Goal: Task Accomplishment & Management: Manage account settings

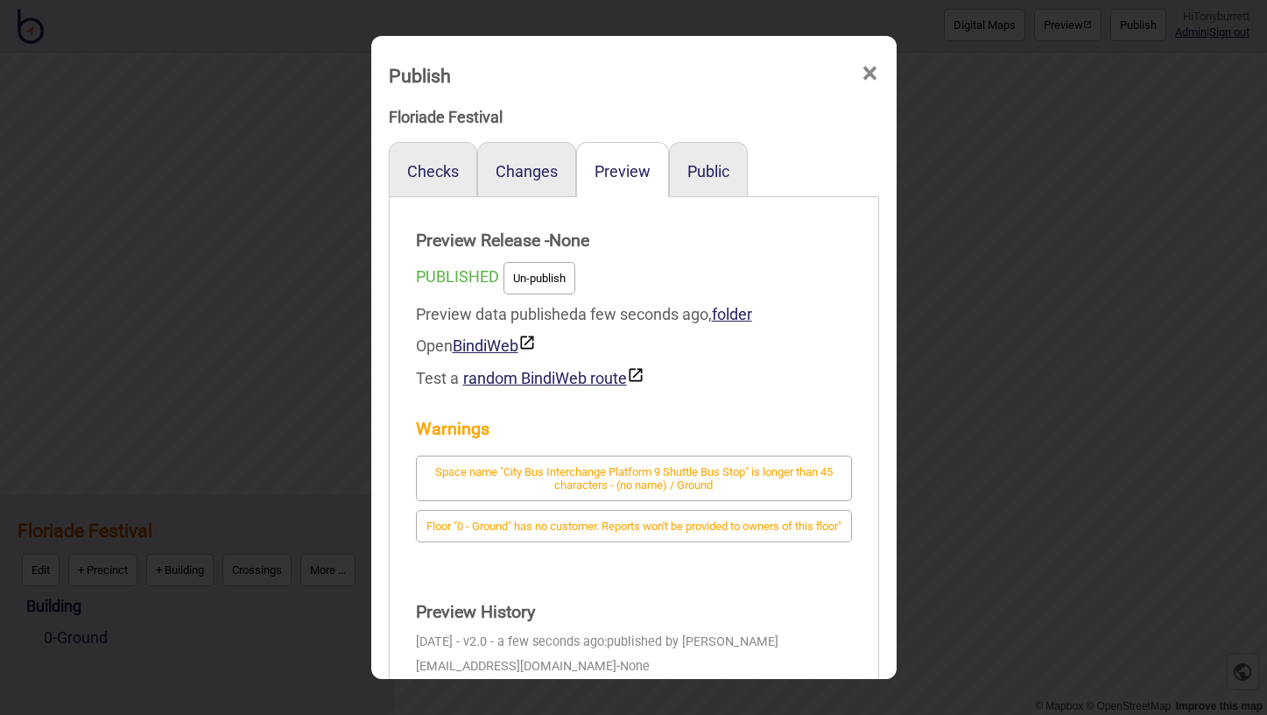
click at [869, 74] on span "×" at bounding box center [870, 74] width 18 height 58
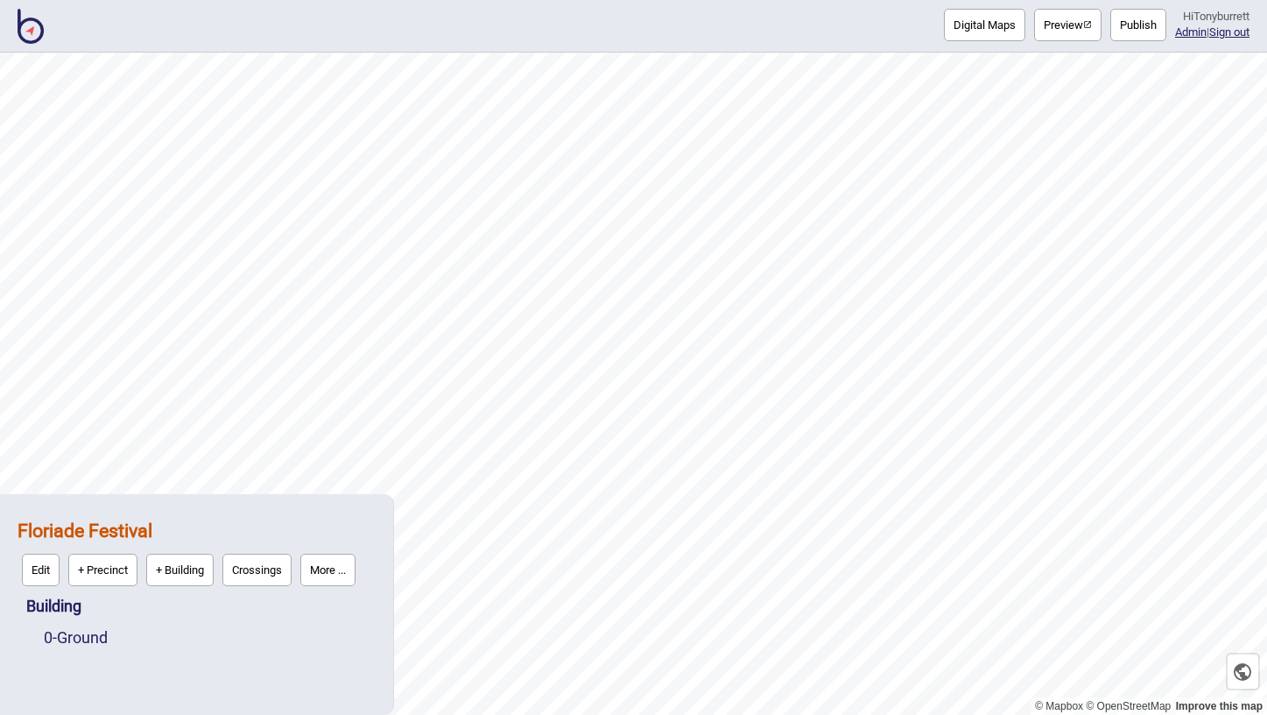
click at [1142, 20] on button "Publish" at bounding box center [1138, 25] width 56 height 32
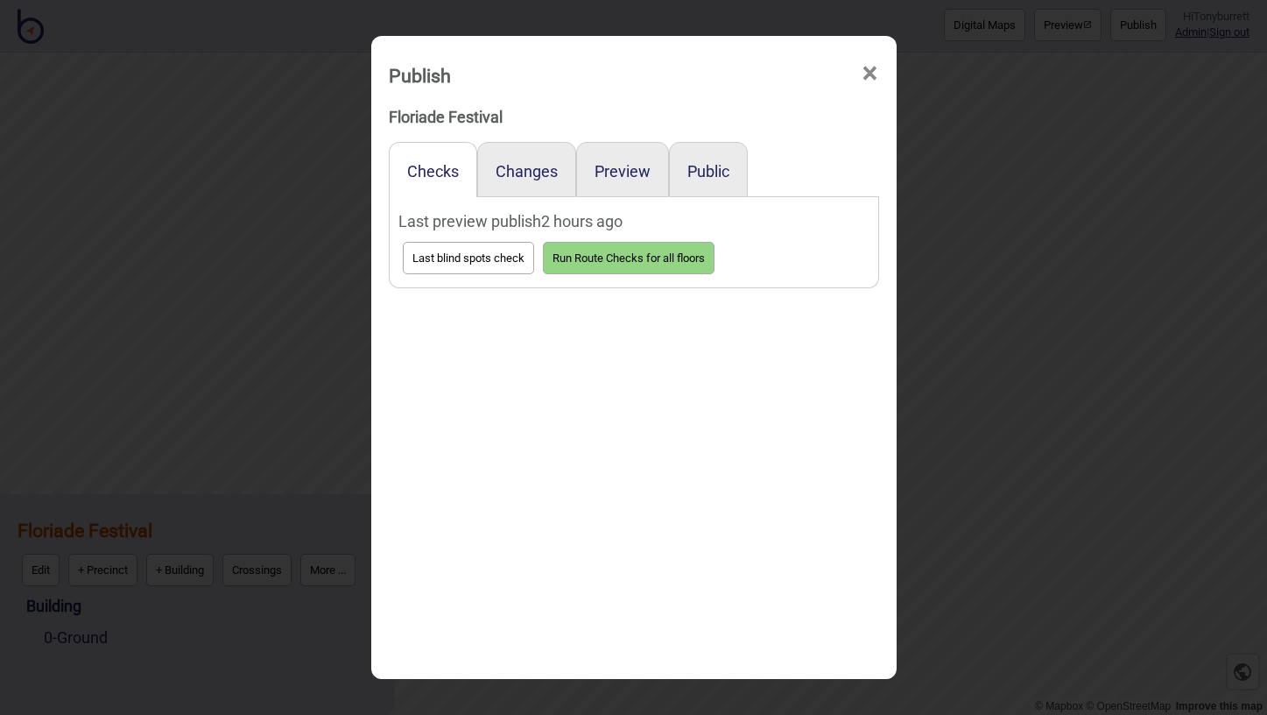
click at [861, 78] on span "×" at bounding box center [870, 74] width 18 height 58
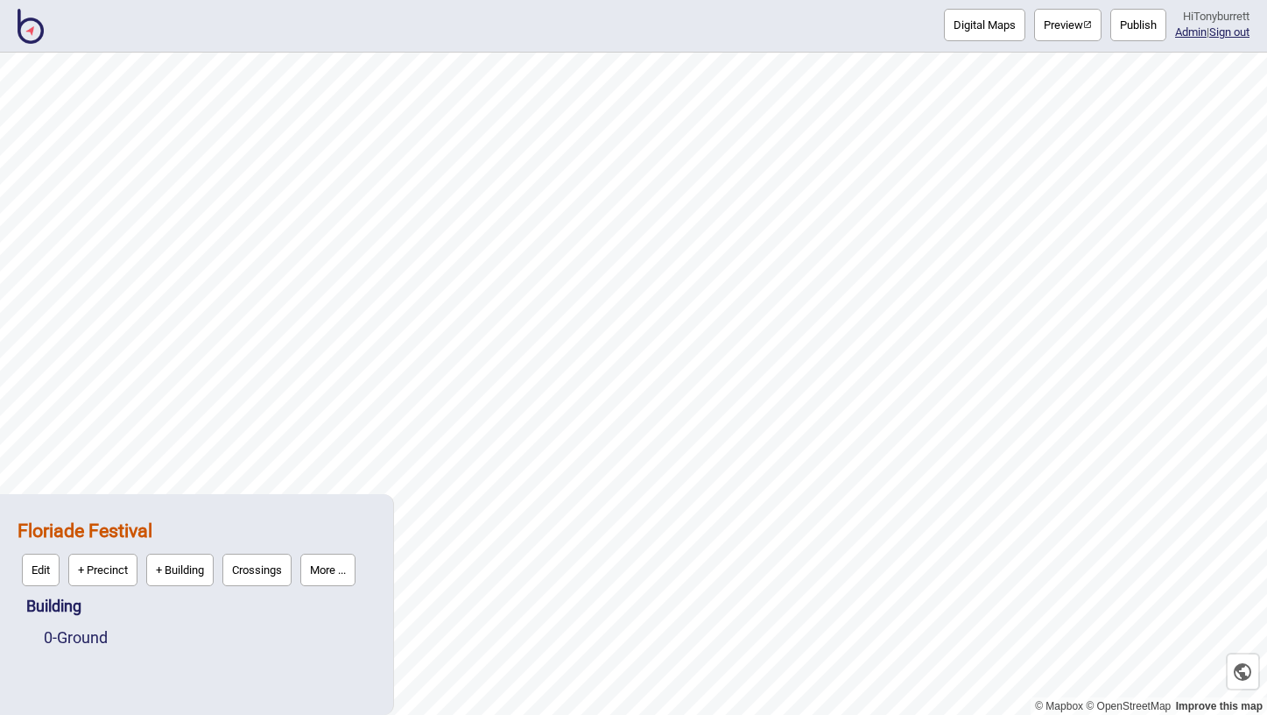
click at [330, 560] on button "More ..." at bounding box center [327, 569] width 55 height 32
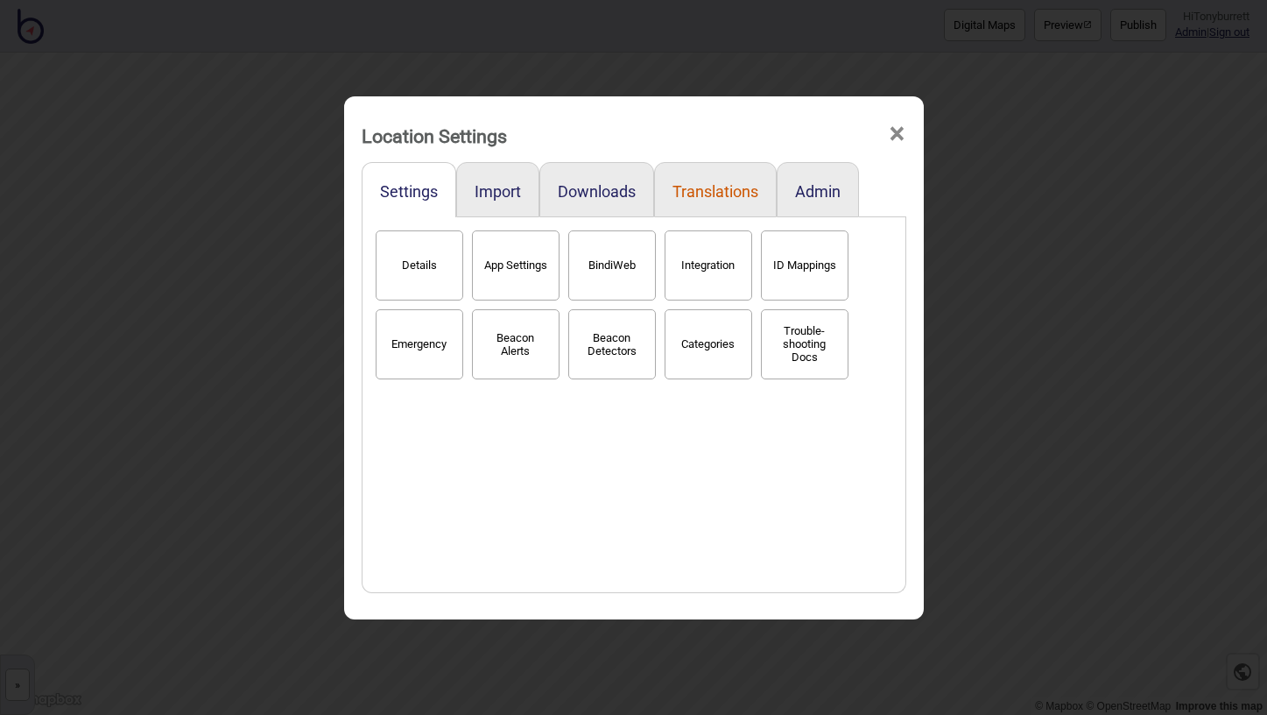
click at [730, 187] on button "Translations" at bounding box center [716, 191] width 86 height 18
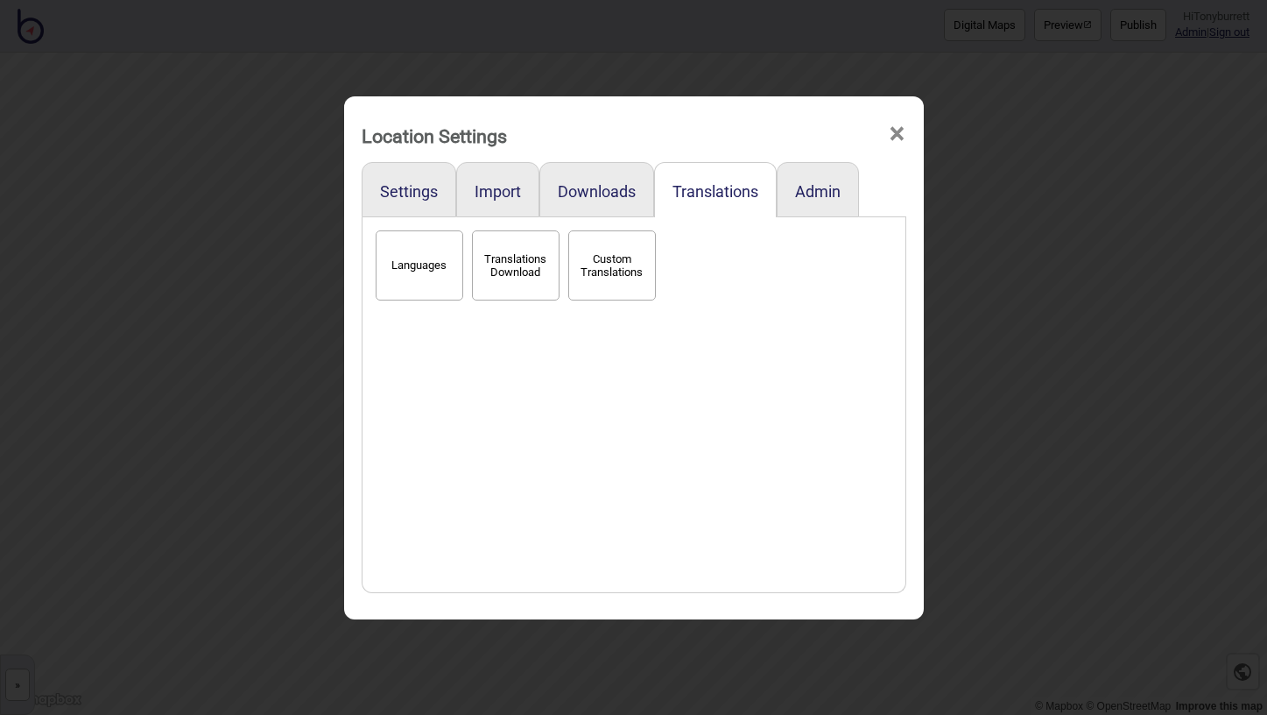
click at [416, 271] on button "Languages" at bounding box center [420, 265] width 88 height 70
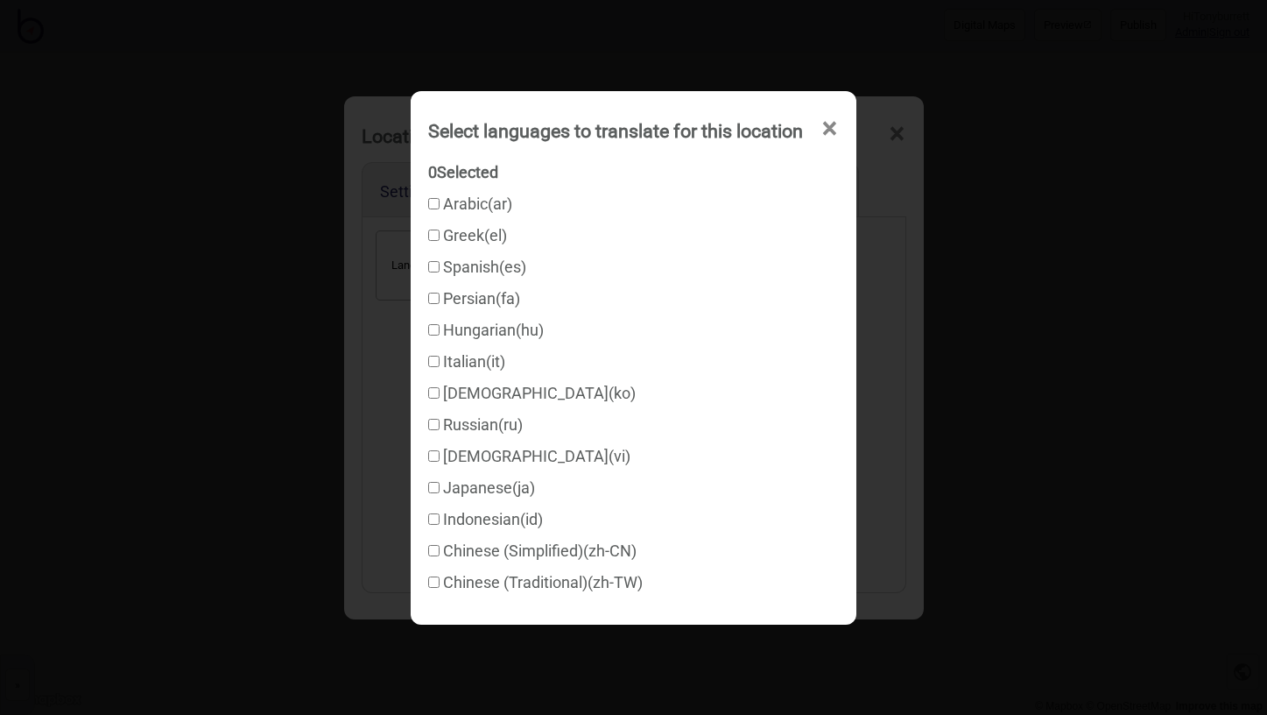
click at [839, 131] on span "×" at bounding box center [830, 129] width 18 height 58
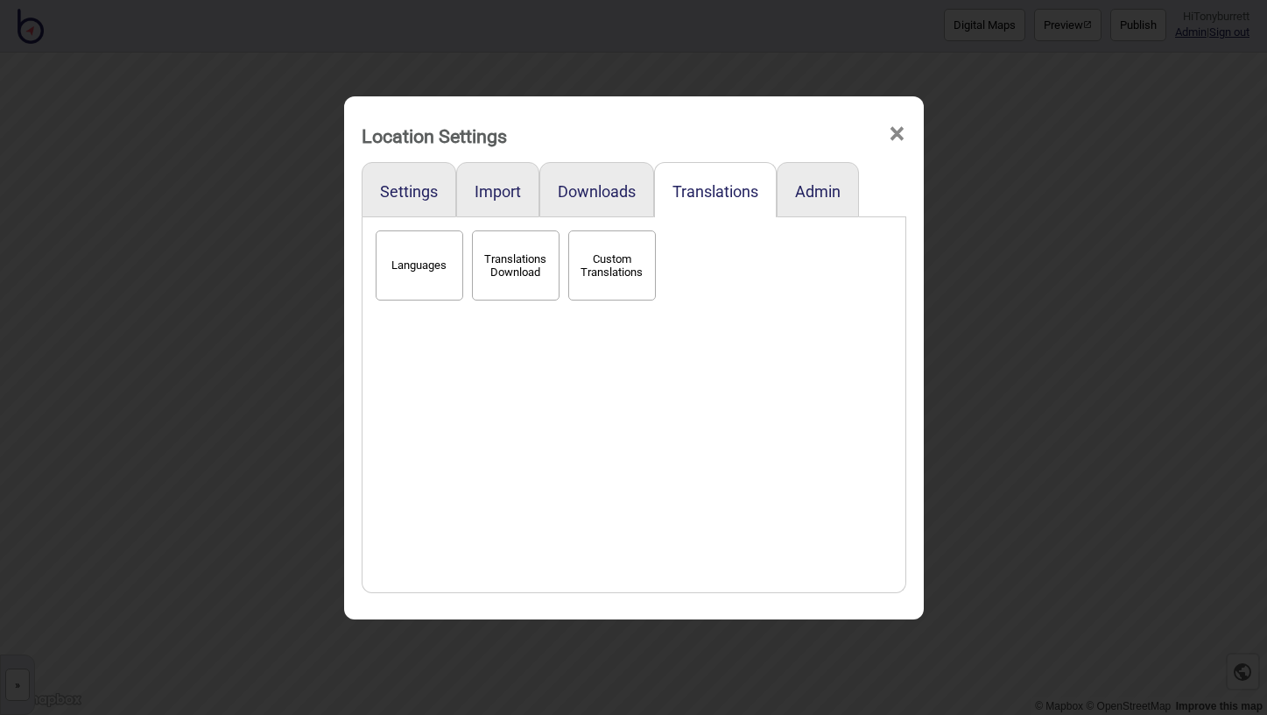
click at [898, 134] on span "×" at bounding box center [897, 134] width 18 height 58
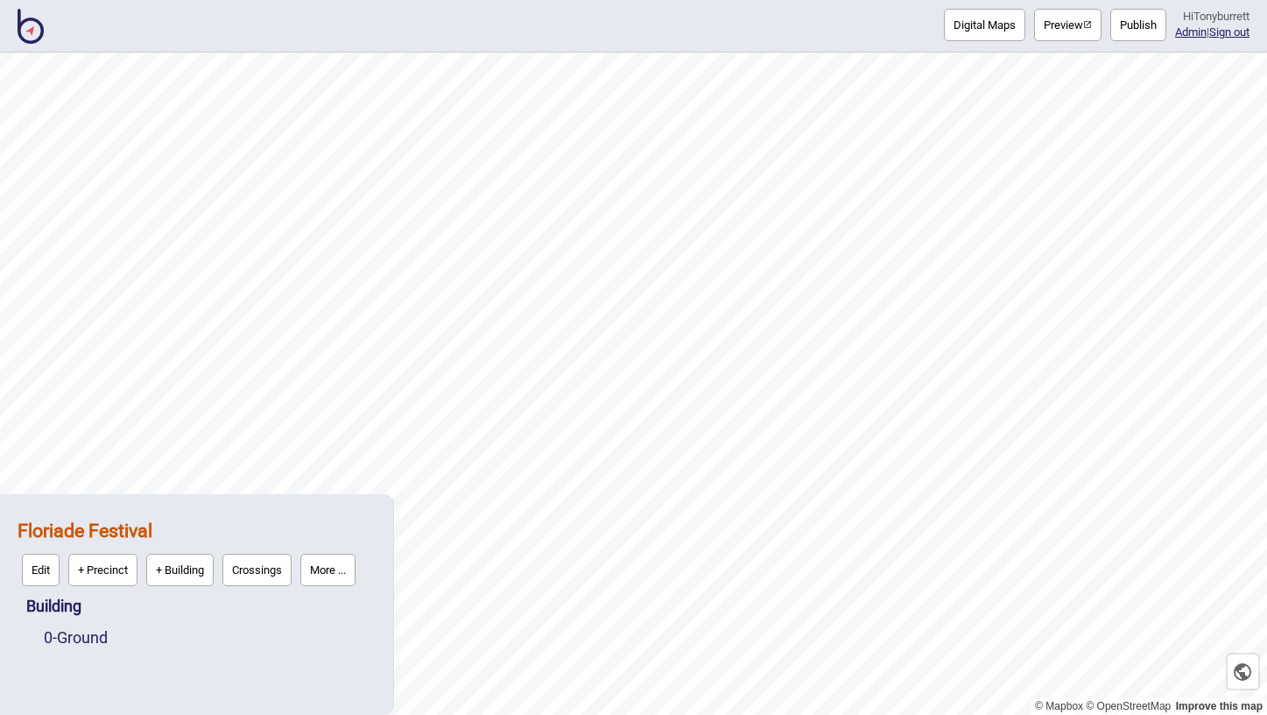
click at [28, 38] on img at bounding box center [31, 26] width 26 height 35
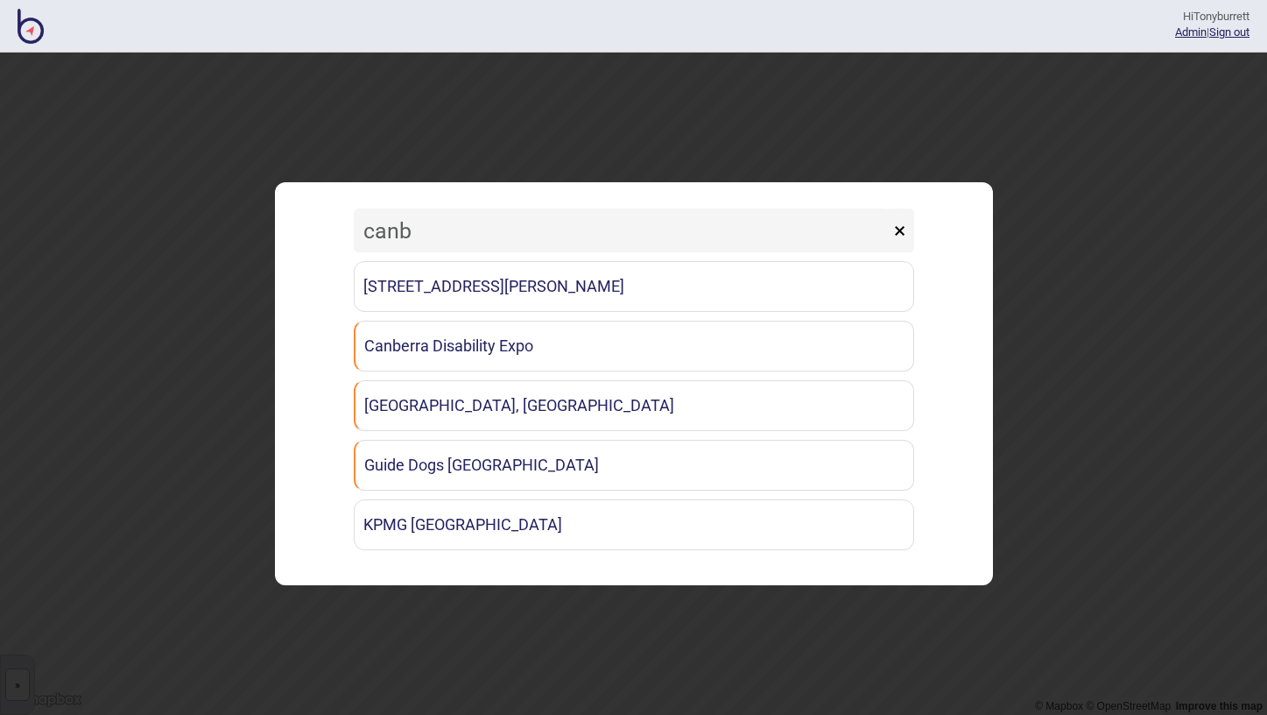
type input "can"
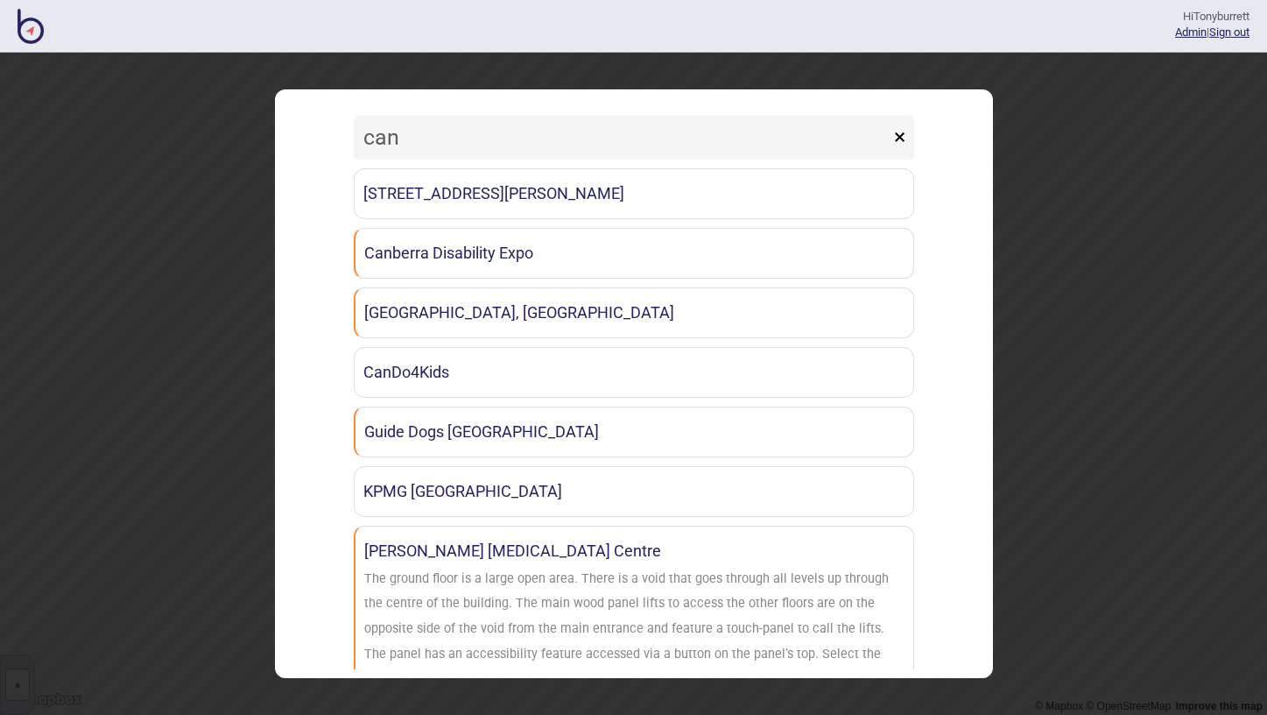
drag, startPoint x: 56, startPoint y: 38, endPoint x: 488, endPoint y: 461, distance: 605.0
click at [488, 461] on div "[STREET_ADDRESS][PERSON_NAME] [GEOGRAPHIC_DATA] [GEOGRAPHIC_DATA] Disability Ex…" at bounding box center [634, 503] width 560 height 670
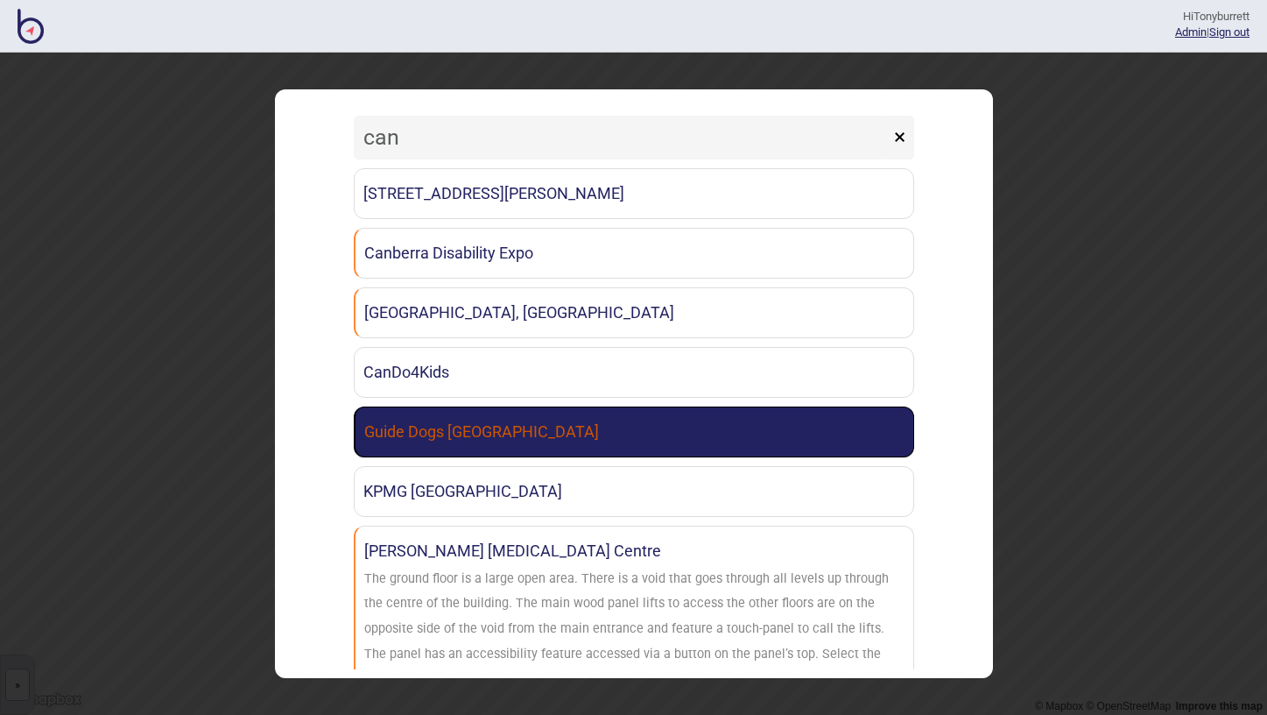
click at [500, 438] on link "Guide Dogs [GEOGRAPHIC_DATA]" at bounding box center [634, 431] width 560 height 51
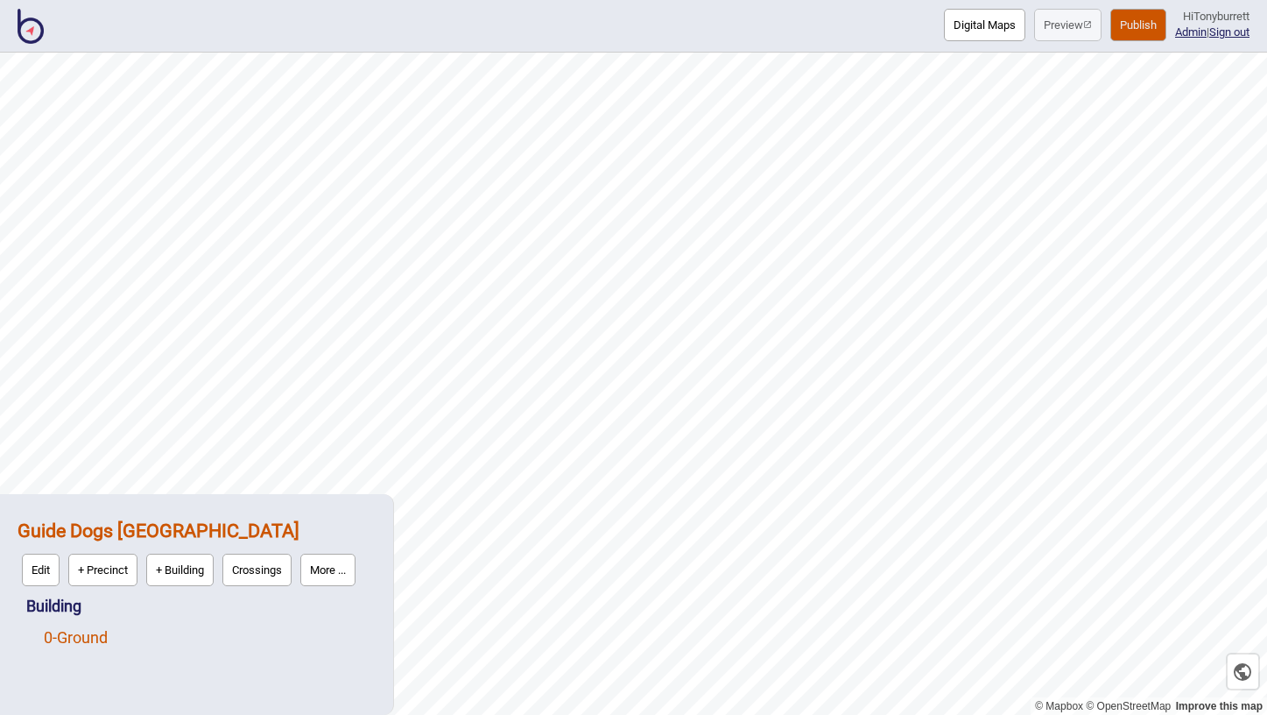
click at [56, 636] on link "0 - Ground" at bounding box center [76, 637] width 64 height 18
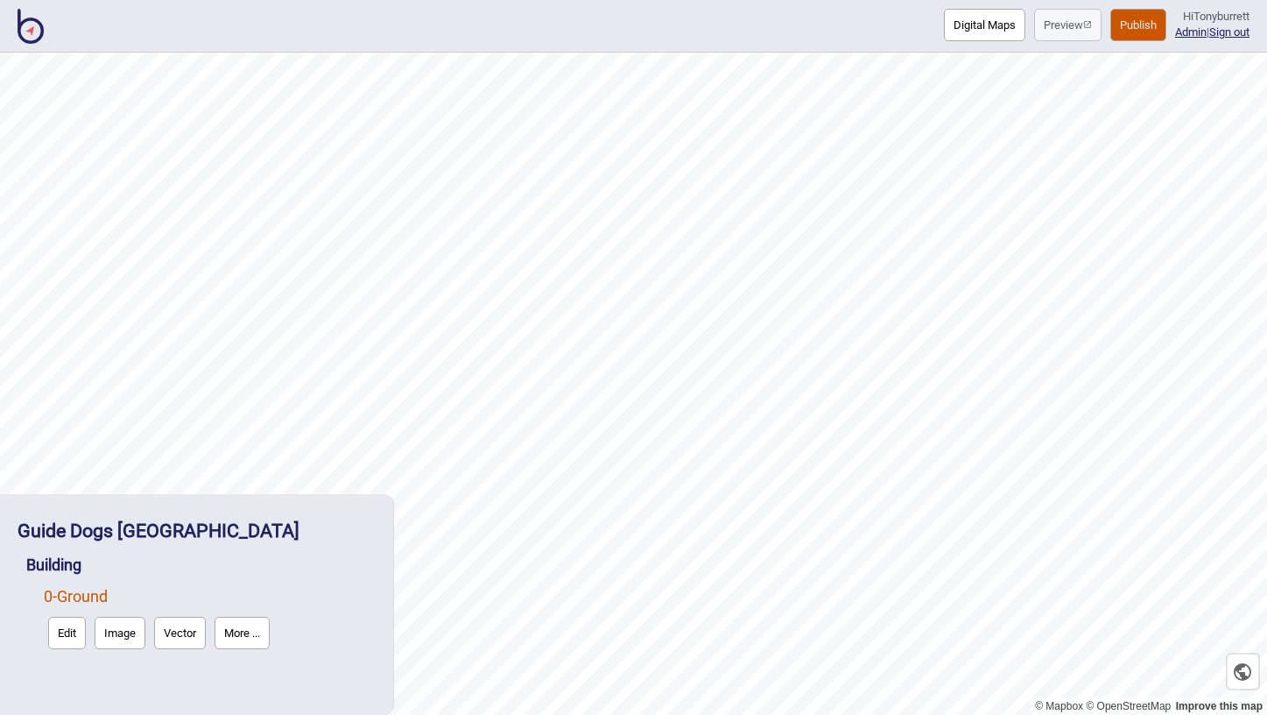
click at [253, 643] on button "More ..." at bounding box center [242, 632] width 55 height 32
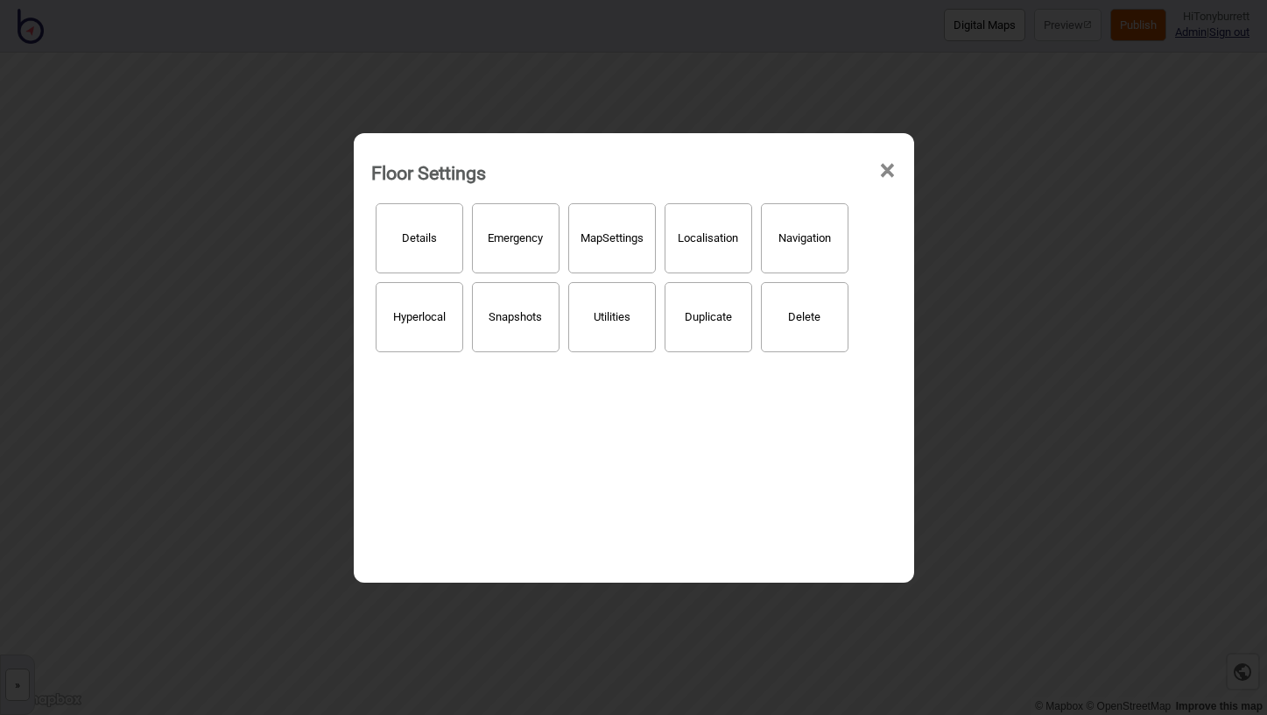
click at [432, 327] on button "Hyperlocal" at bounding box center [420, 317] width 88 height 70
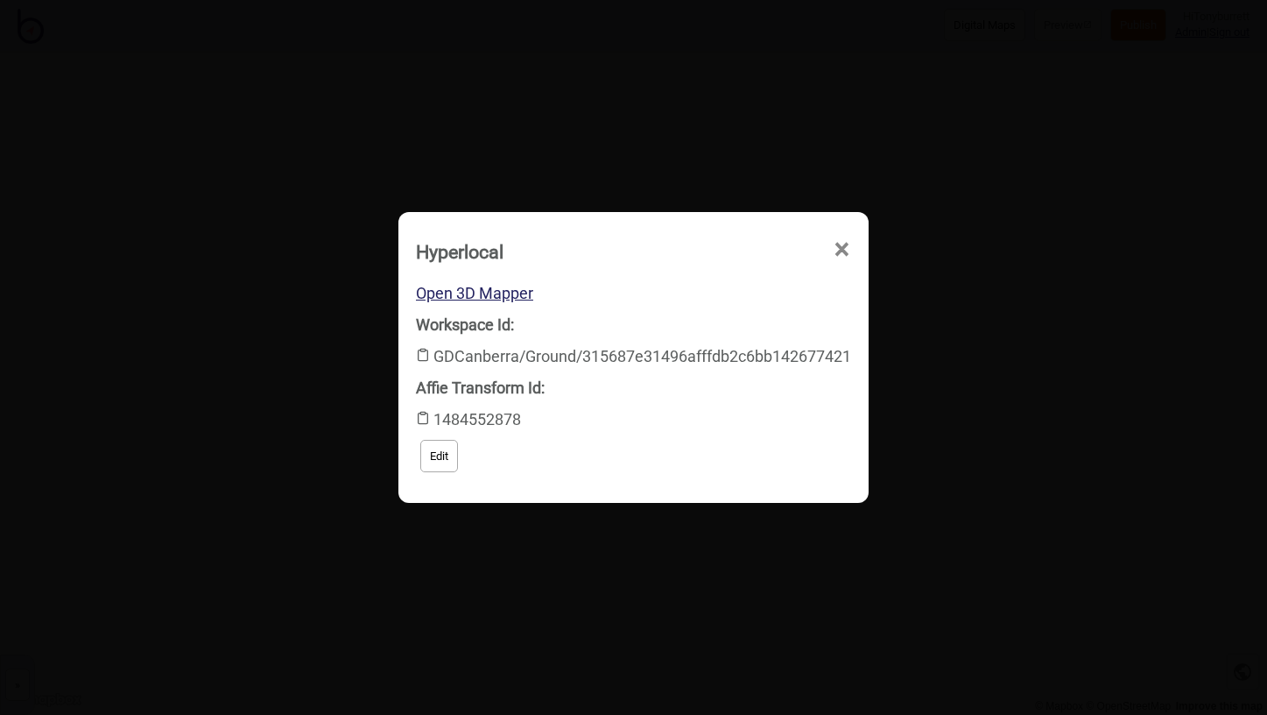
click at [433, 455] on button "Edit" at bounding box center [439, 456] width 38 height 32
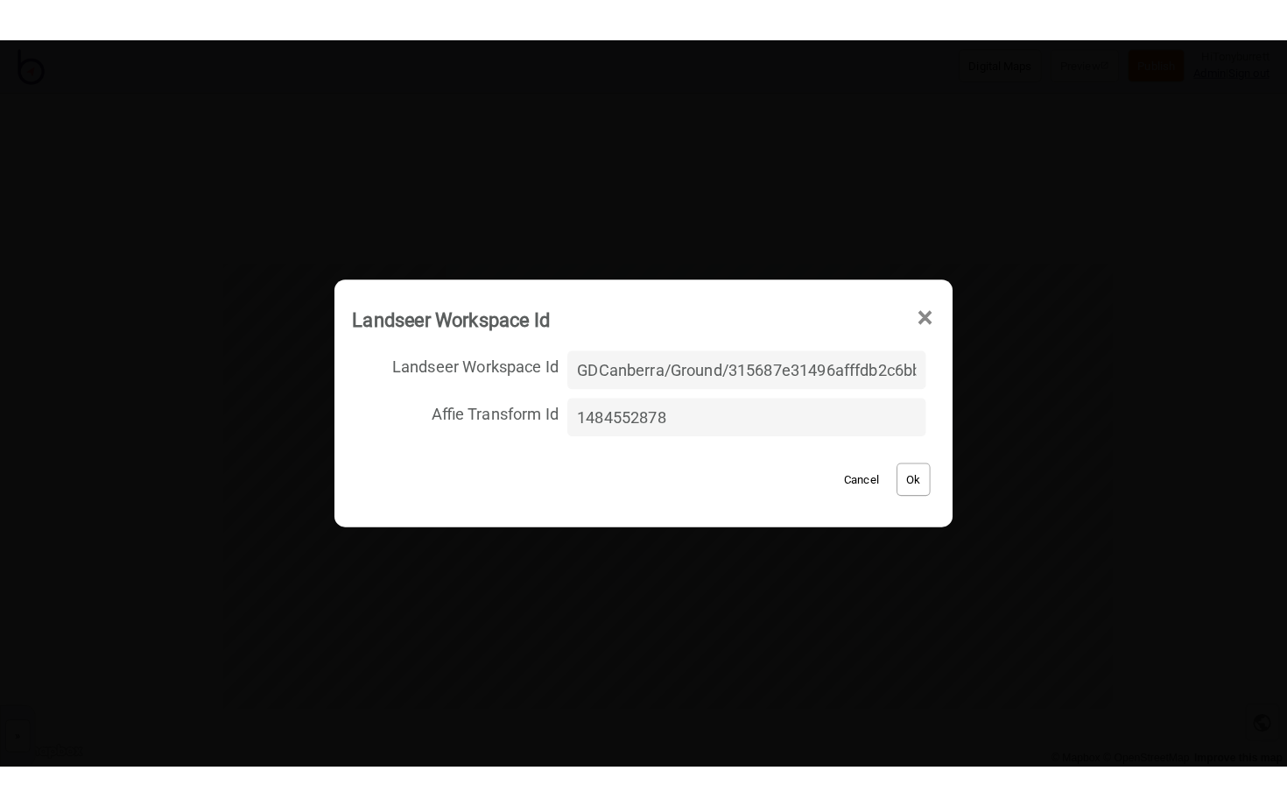
scroll to position [0, 110]
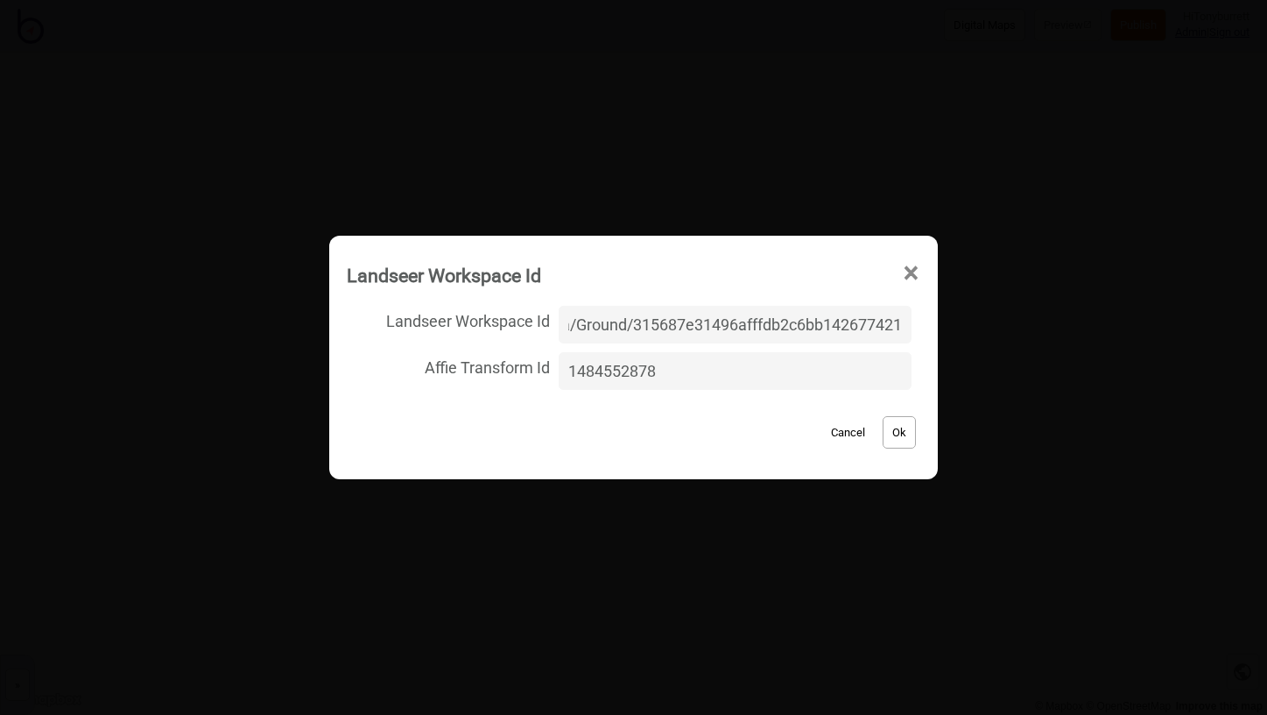
click at [656, 327] on input "GDCanberra/Ground/315687e31496afffdb2c6bb142677421" at bounding box center [735, 325] width 353 height 38
type input "GD_Canberra/ground/f4b053823df03e69c54410204a49abe5"
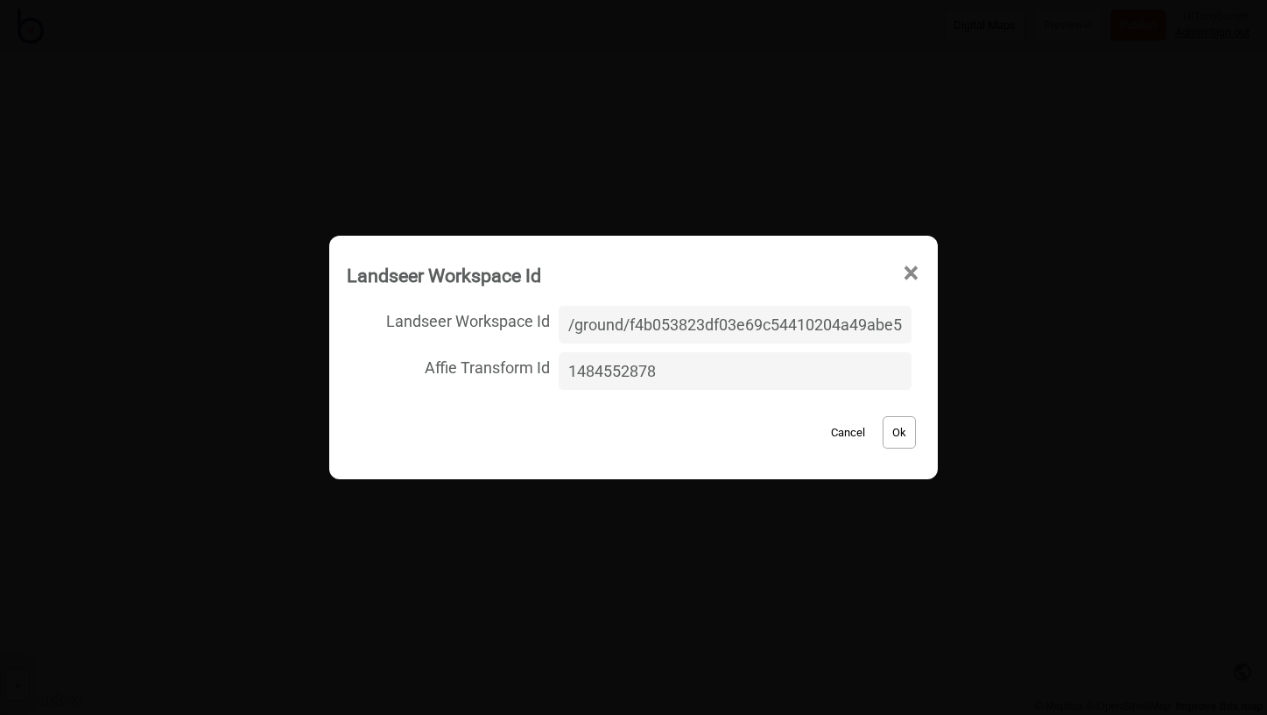
drag, startPoint x: 695, startPoint y: 373, endPoint x: 496, endPoint y: 371, distance: 199.7
click at [496, 371] on label "Affie Transform Id 1484552878" at bounding box center [634, 371] width 574 height 46
click at [559, 371] on input "1484552878" at bounding box center [735, 371] width 353 height 38
click at [898, 426] on button "Ok" at bounding box center [899, 432] width 33 height 32
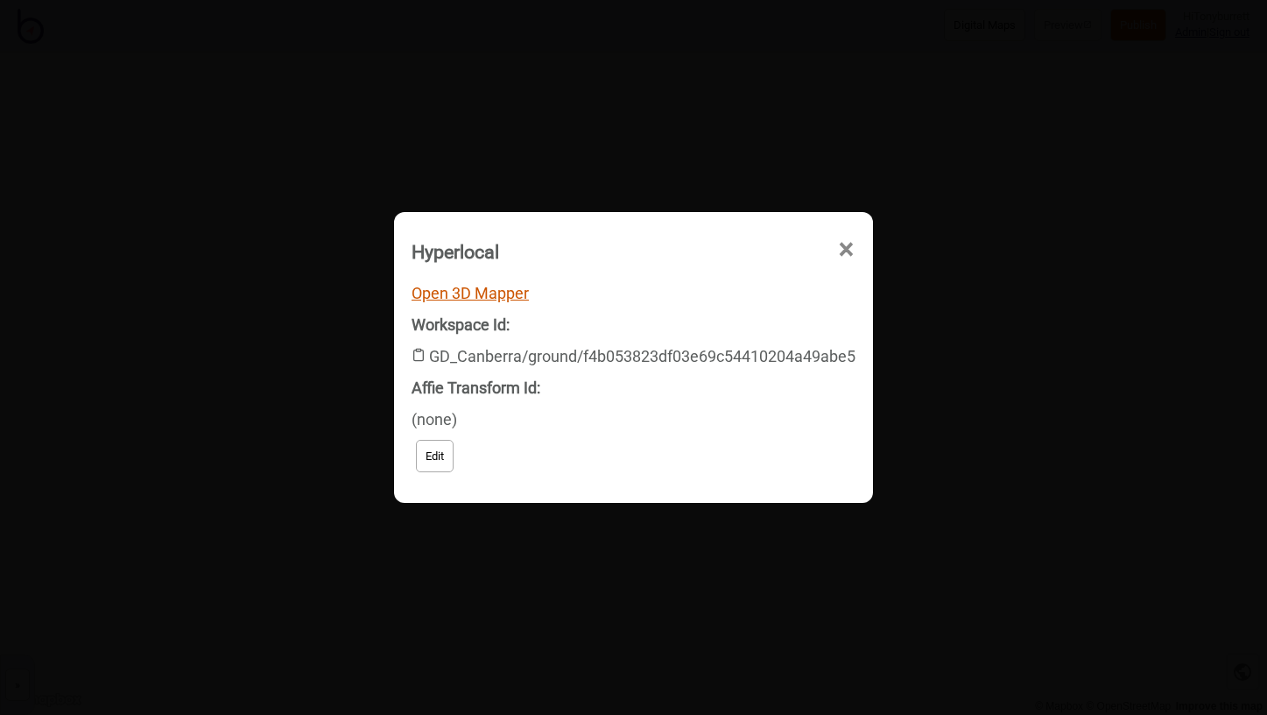
click at [477, 292] on link "Open 3D Mapper" at bounding box center [470, 293] width 117 height 18
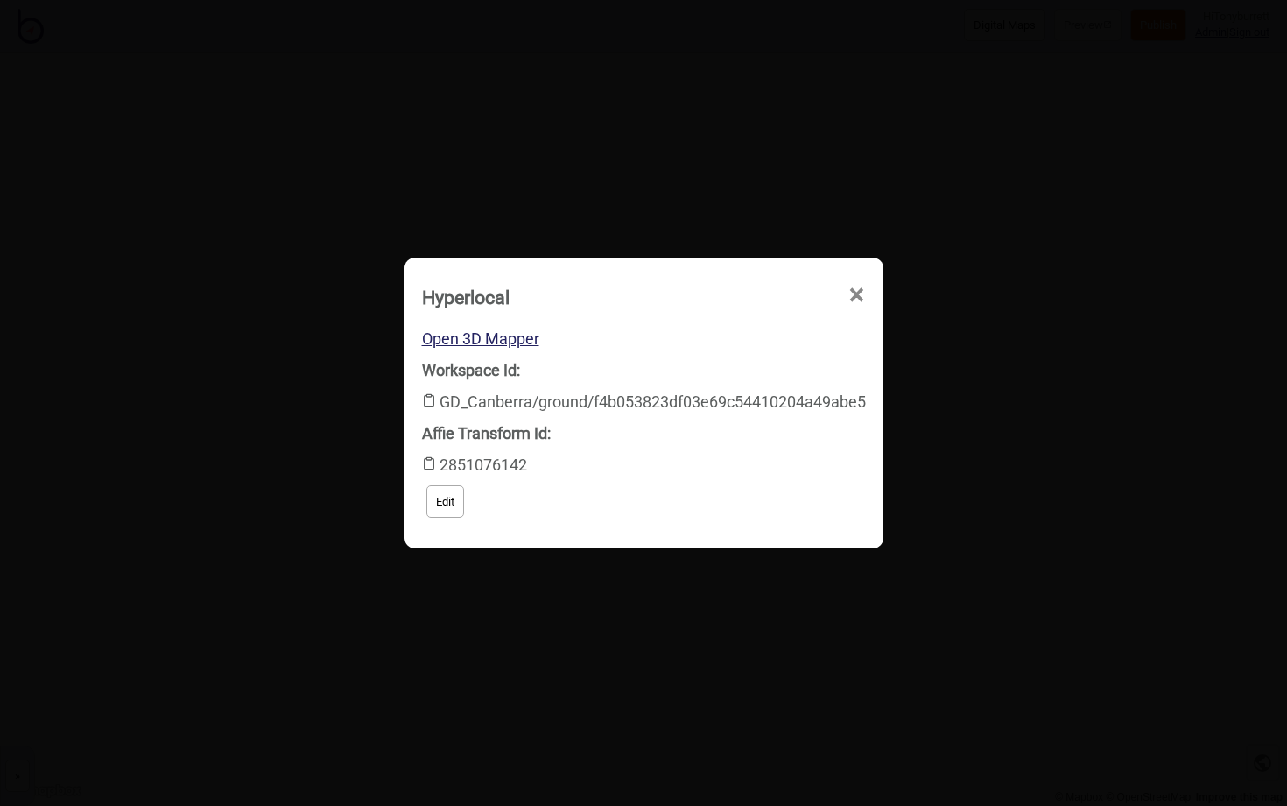
click at [862, 299] on span "×" at bounding box center [857, 295] width 18 height 58
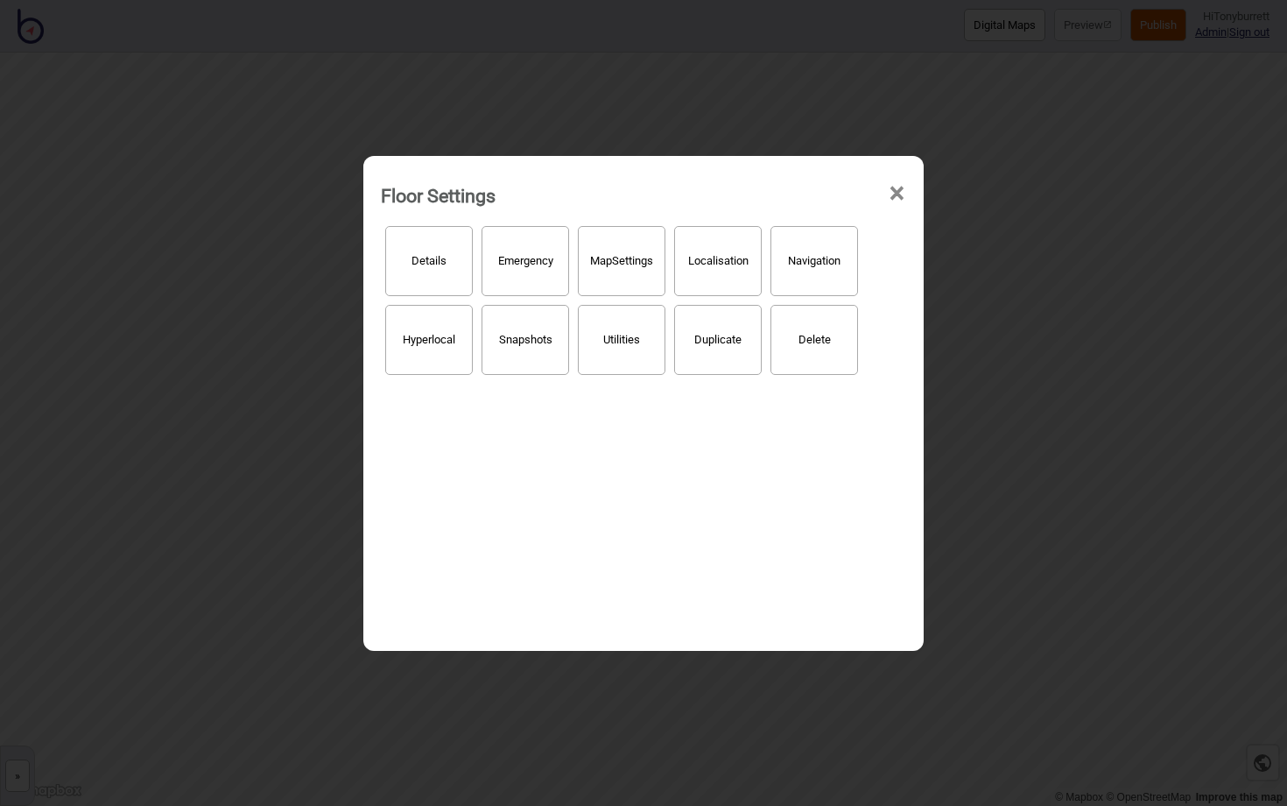
click at [889, 193] on span "×" at bounding box center [897, 194] width 18 height 58
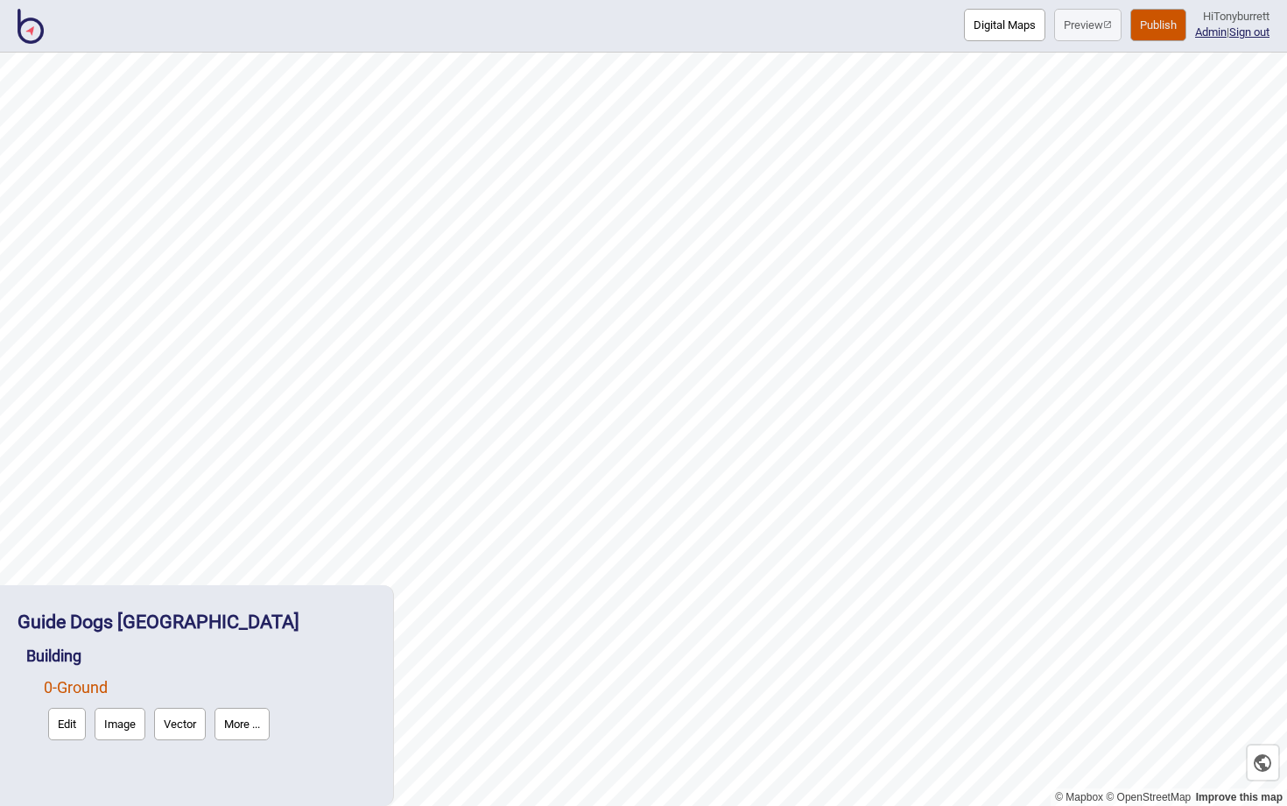
click at [60, 714] on button "Edit" at bounding box center [67, 724] width 38 height 32
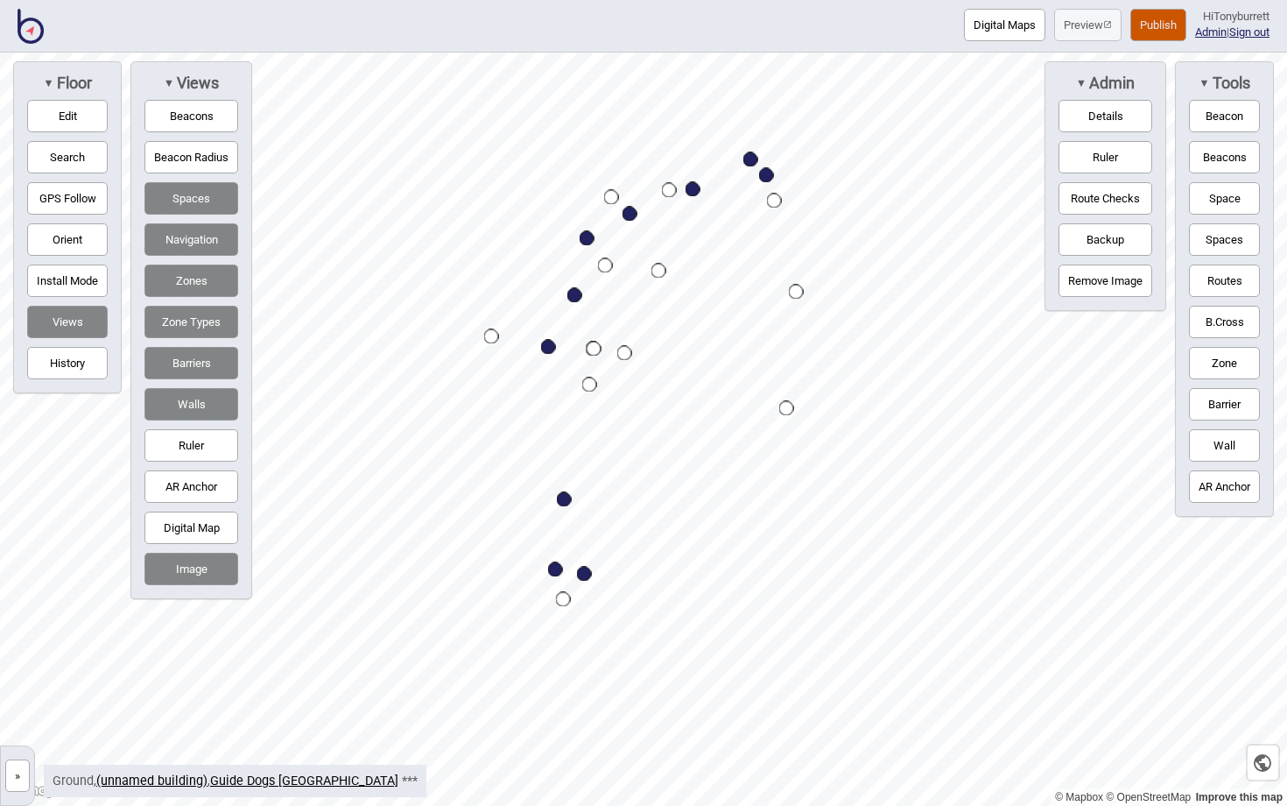
click at [1113, 194] on button "Route Checks" at bounding box center [1106, 198] width 94 height 32
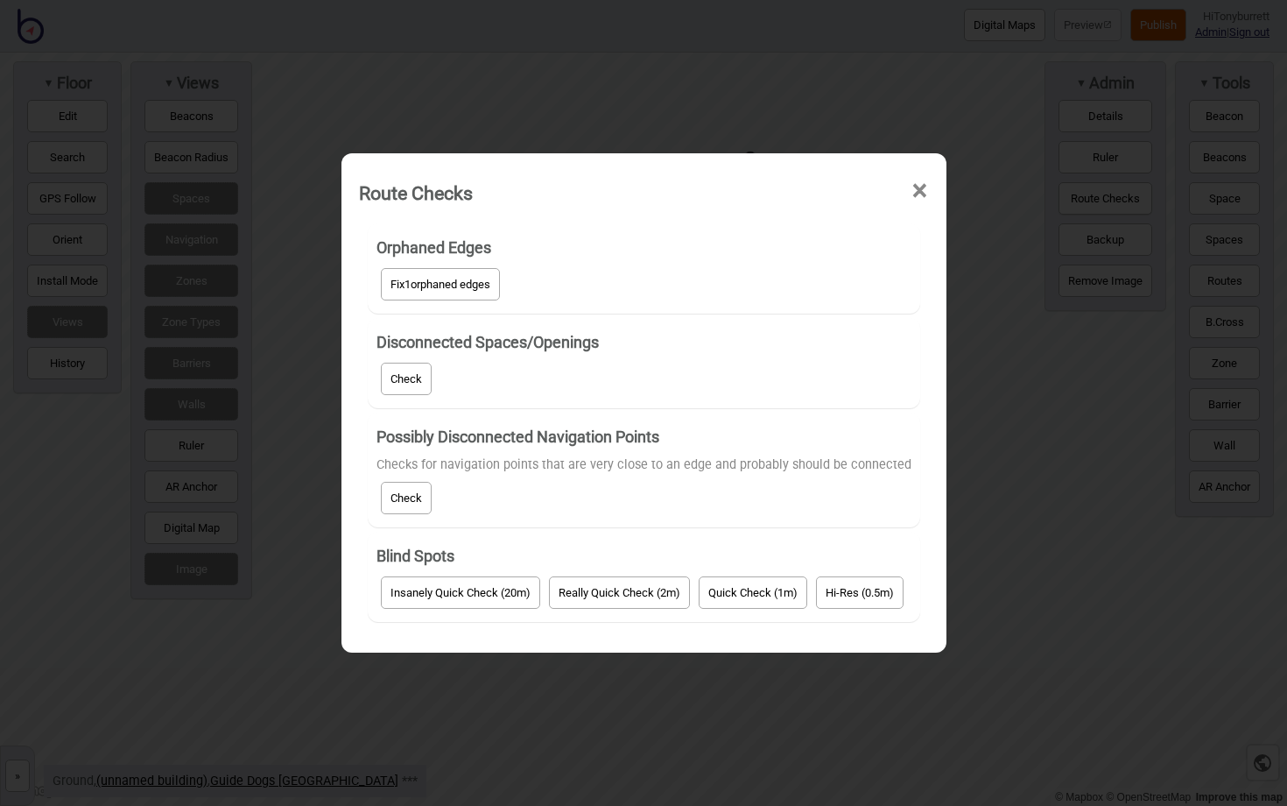
click at [438, 278] on button "Fix 1 orphaned edges" at bounding box center [440, 284] width 119 height 32
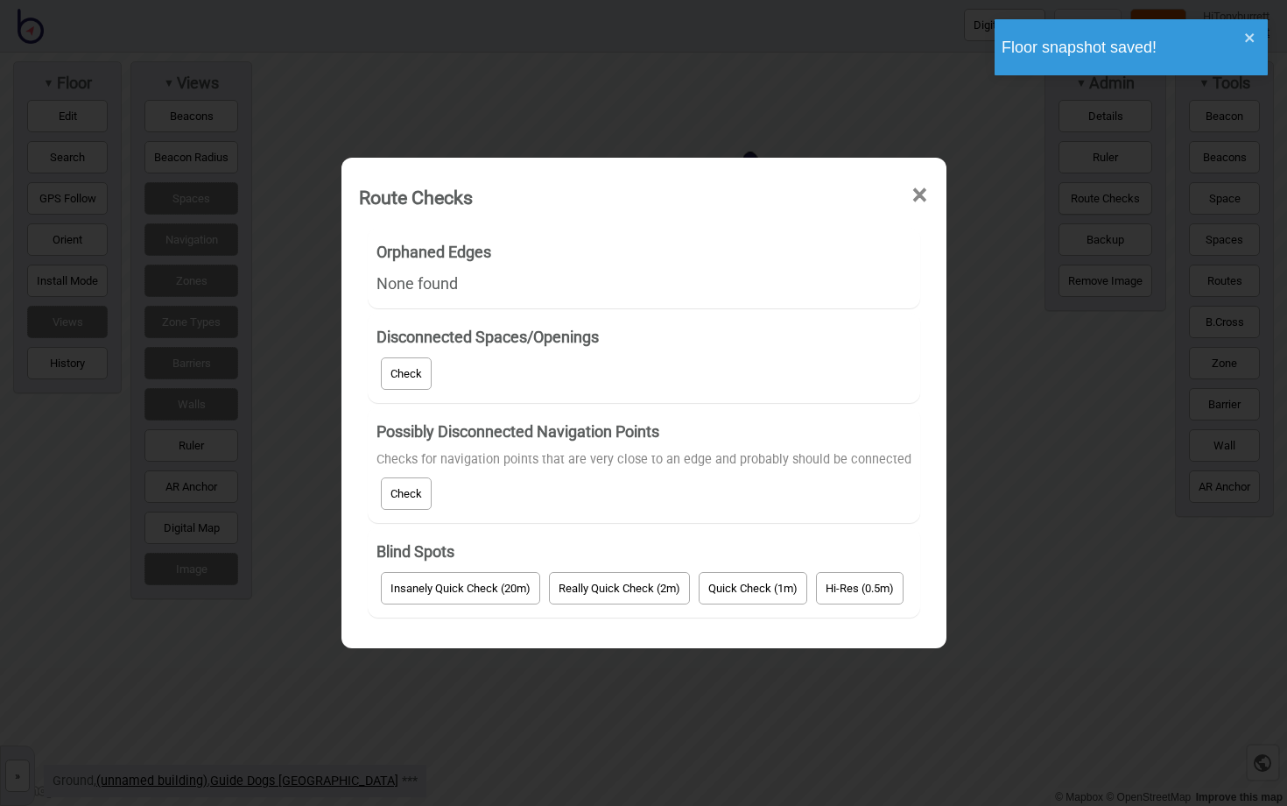
click at [461, 282] on div "None found" at bounding box center [644, 284] width 535 height 32
click at [401, 380] on button "Check" at bounding box center [406, 373] width 51 height 32
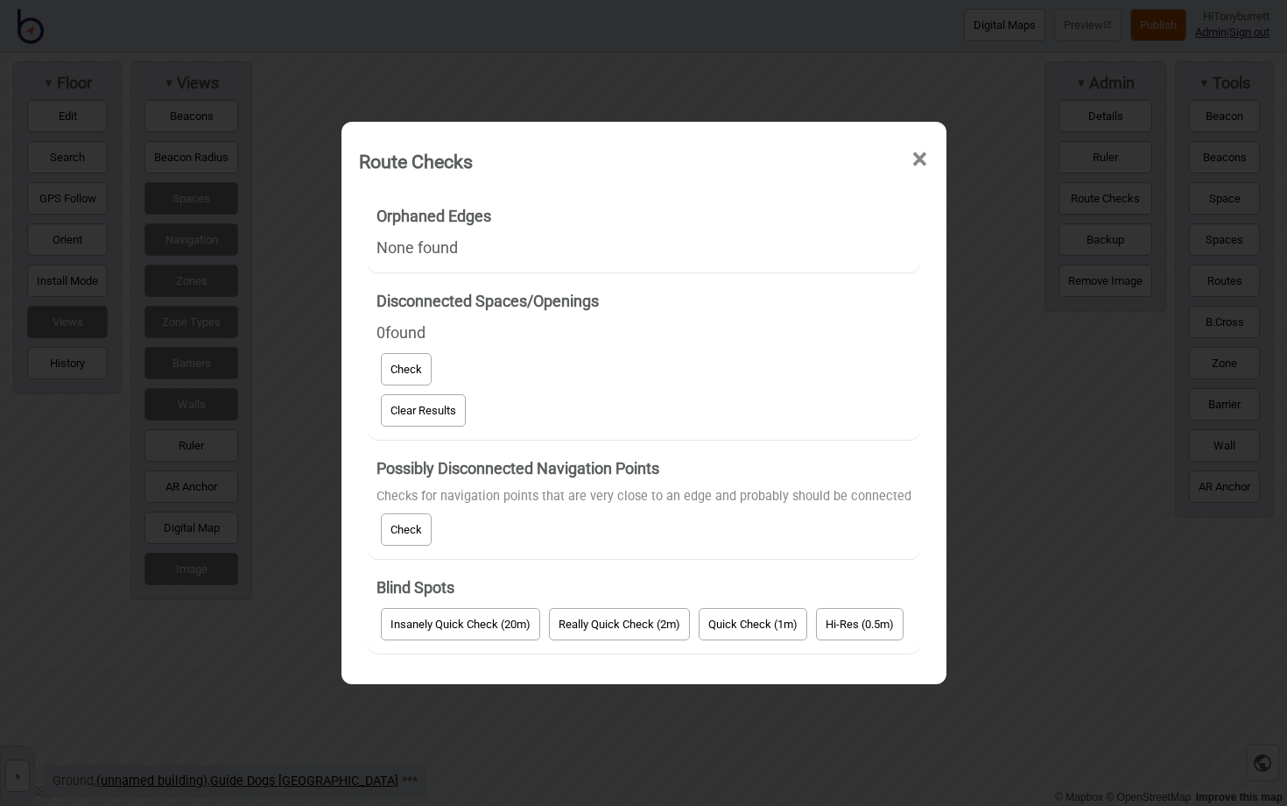
click at [419, 514] on button "Check" at bounding box center [406, 529] width 51 height 32
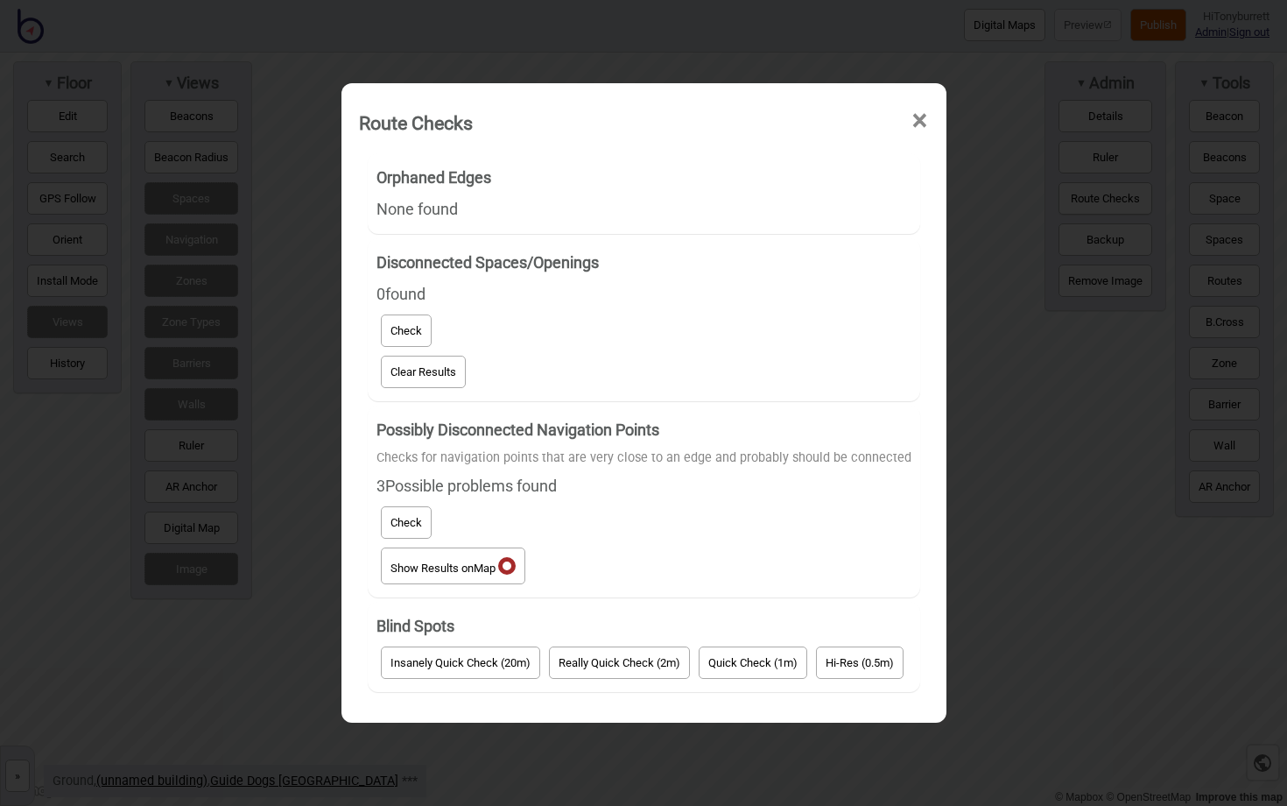
click at [486, 562] on span "Map" at bounding box center [485, 567] width 22 height 13
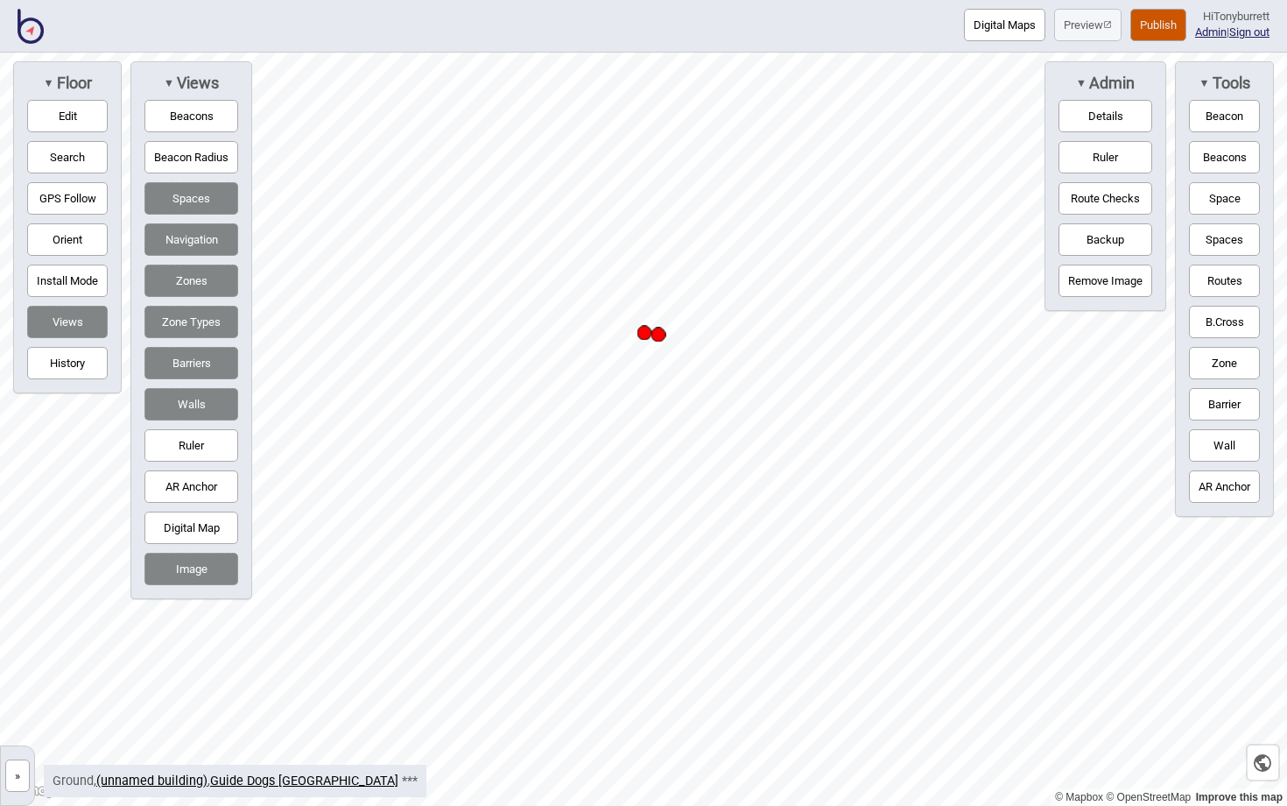
drag, startPoint x: 659, startPoint y: 313, endPoint x: 659, endPoint y: 330, distance: 17.5
click at [659, 332] on div "Map marker" at bounding box center [658, 334] width 15 height 15
click at [62, 119] on button "Edit" at bounding box center [67, 116] width 81 height 32
drag, startPoint x: 659, startPoint y: 336, endPoint x: 661, endPoint y: 363, distance: 27.3
drag, startPoint x: 664, startPoint y: 392, endPoint x: 633, endPoint y: 389, distance: 30.8
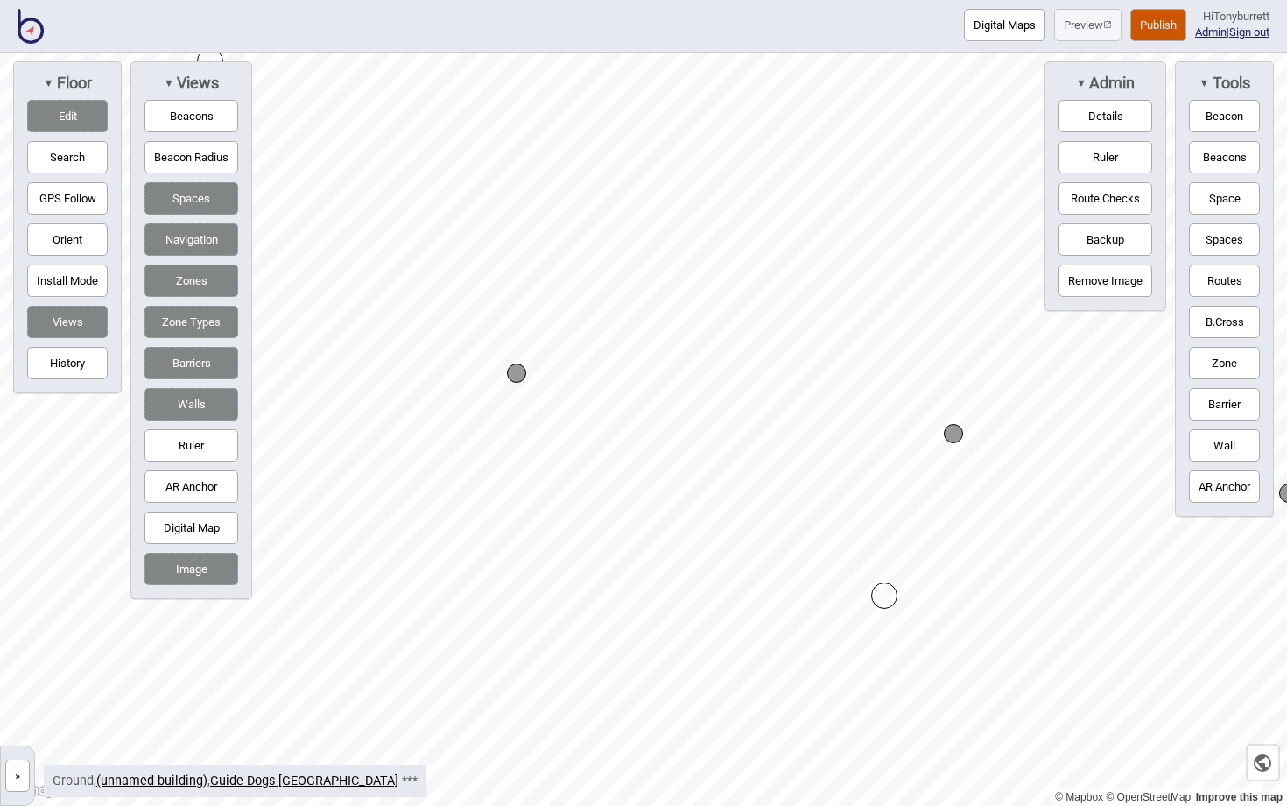
drag, startPoint x: 728, startPoint y: 402, endPoint x: 960, endPoint y: 435, distance: 234.4
click at [911, 509] on div "Map marker" at bounding box center [905, 507] width 19 height 19
click at [77, 109] on button "Edit" at bounding box center [67, 116] width 81 height 32
click at [905, 504] on div "Map marker" at bounding box center [905, 508] width 15 height 15
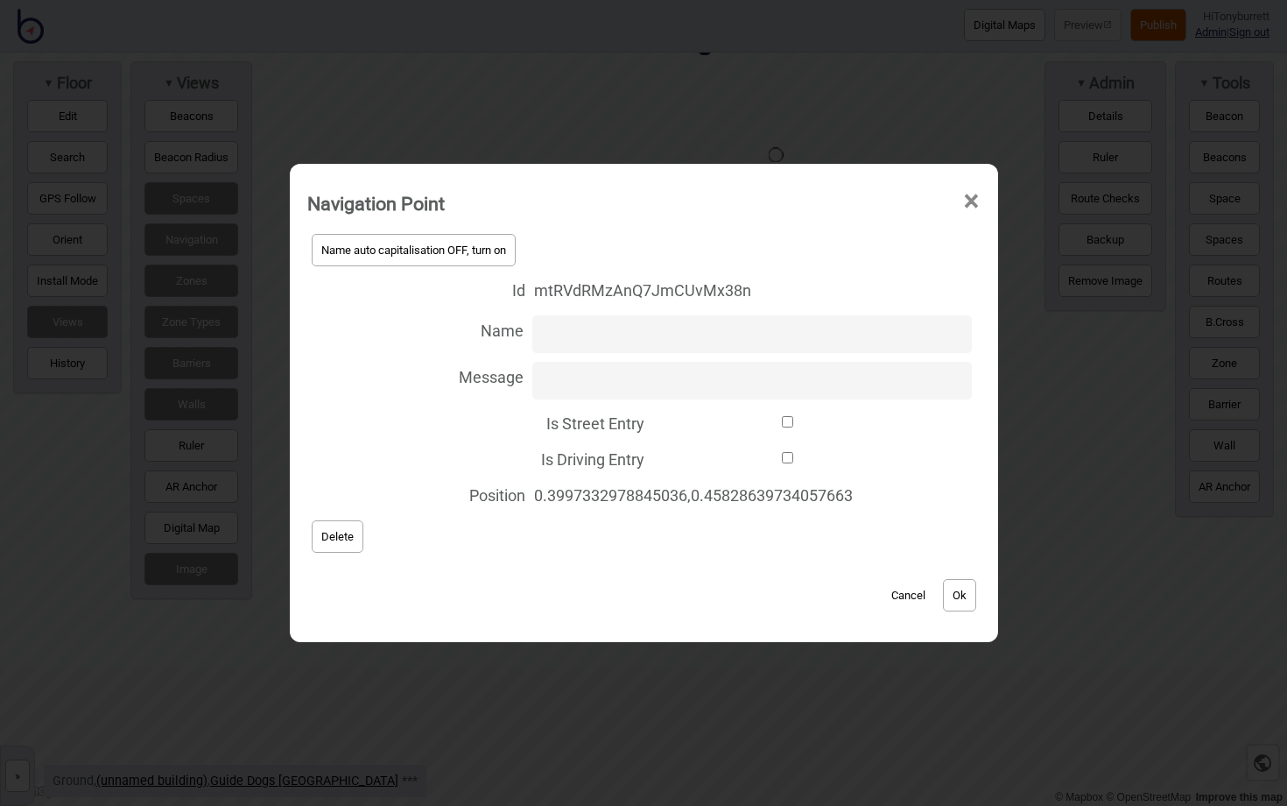
click at [339, 532] on span "Delete" at bounding box center [337, 536] width 32 height 13
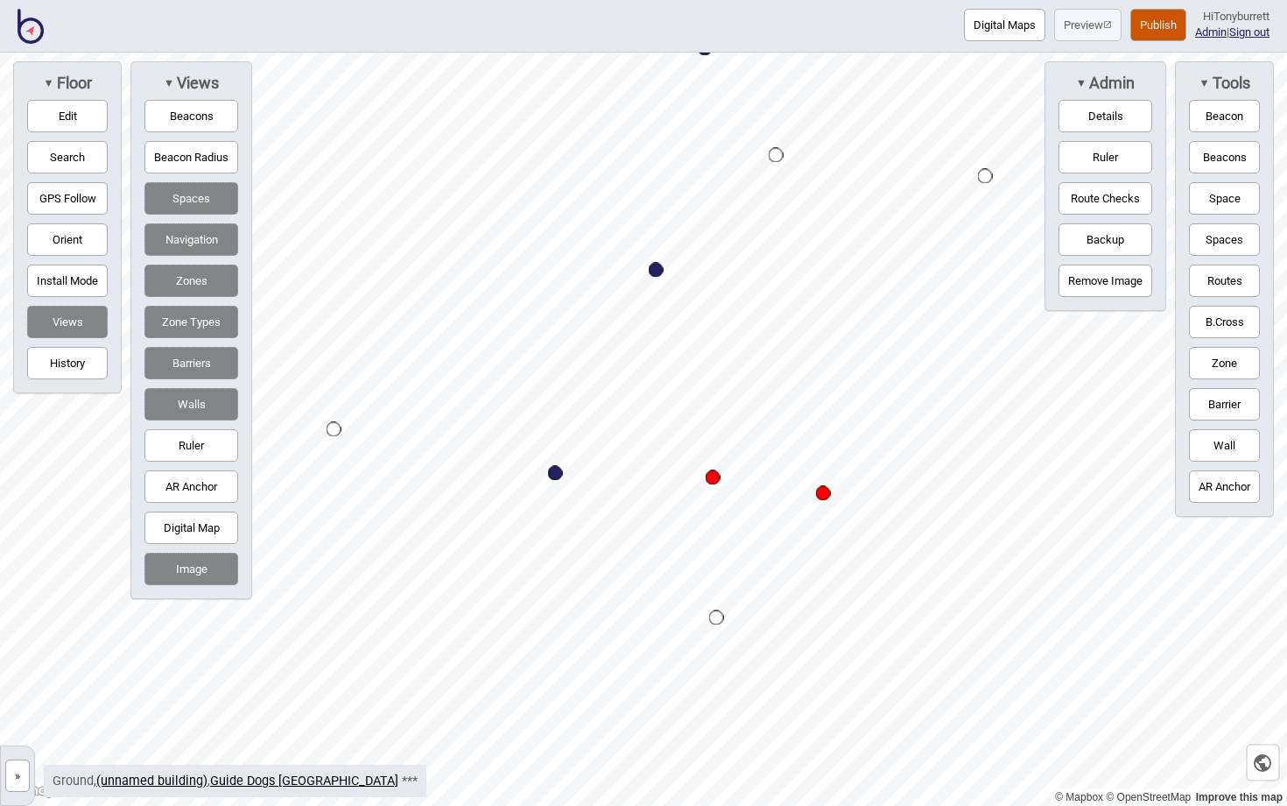
click at [75, 127] on button "Edit" at bounding box center [67, 116] width 81 height 32
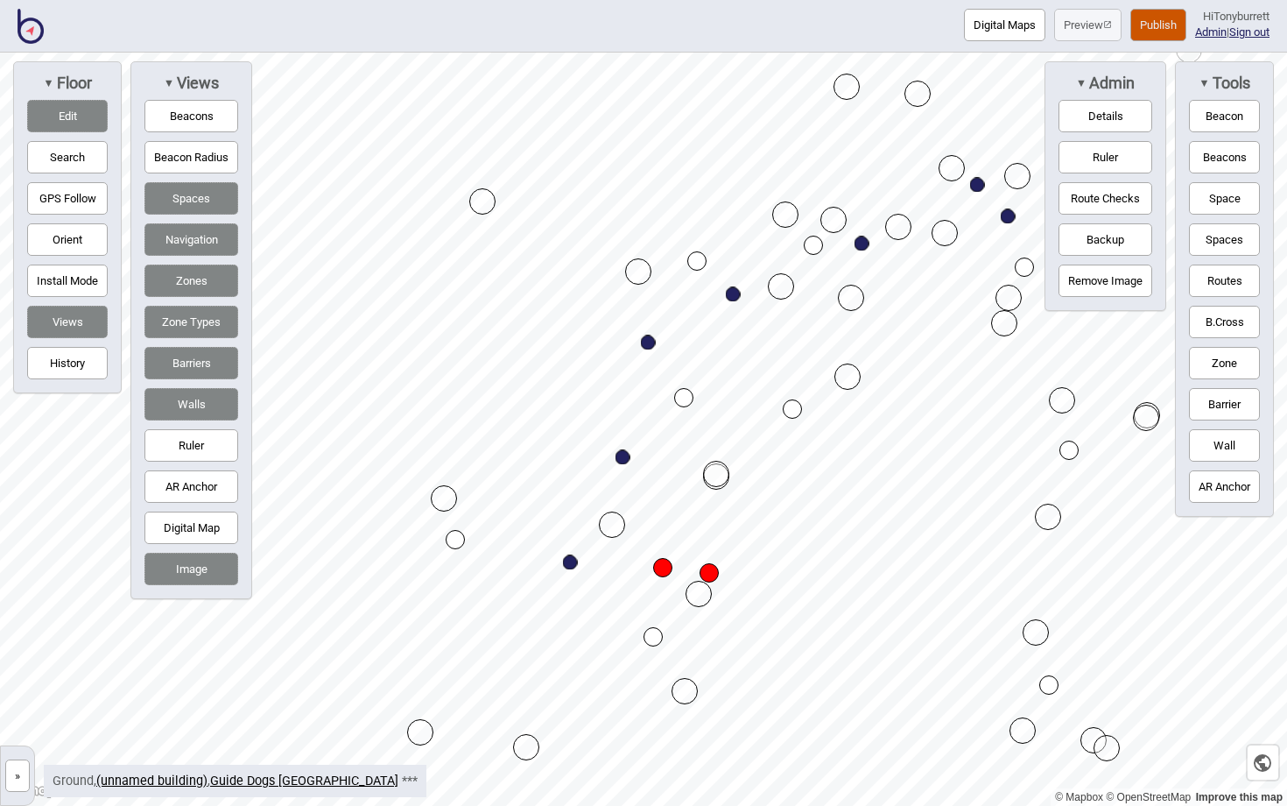
click at [1116, 195] on button "Route Checks" at bounding box center [1106, 198] width 94 height 32
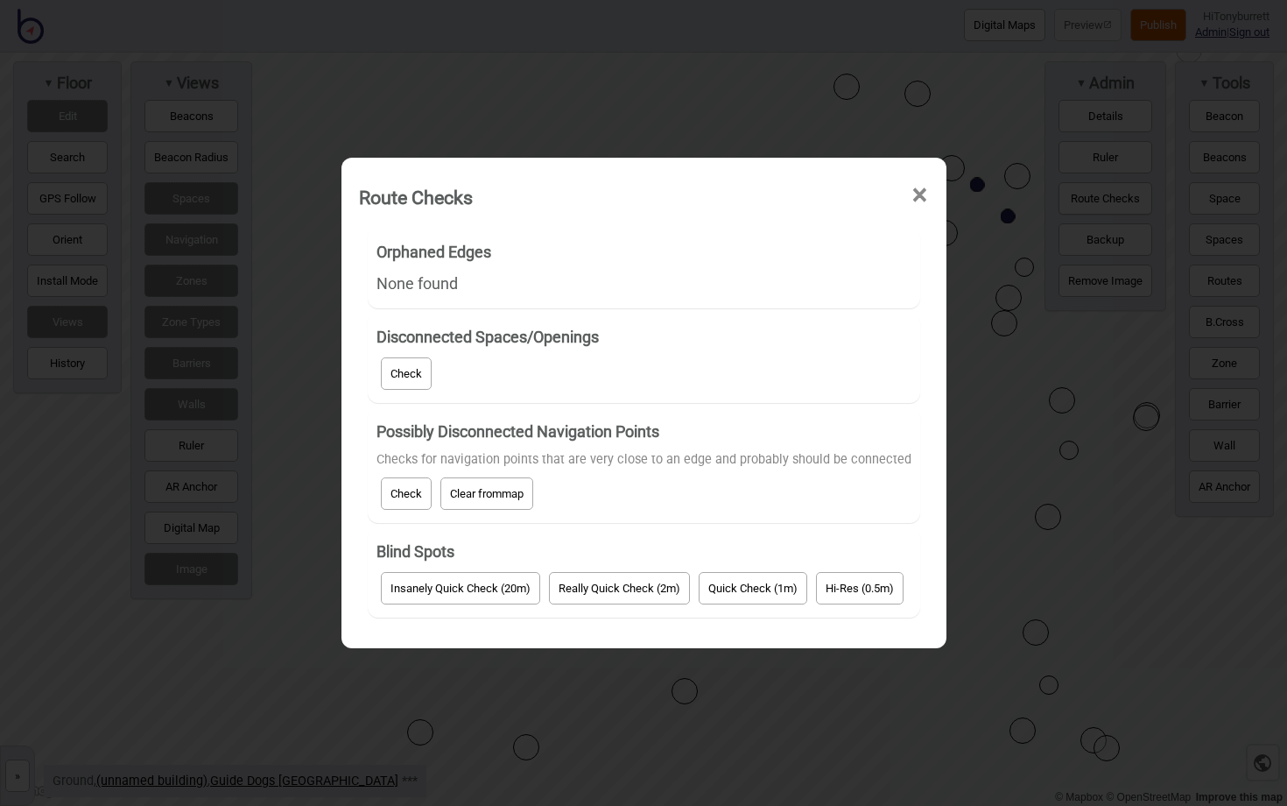
click at [482, 490] on button "Clear from map" at bounding box center [486, 493] width 93 height 32
click at [416, 489] on button "Check" at bounding box center [406, 493] width 51 height 32
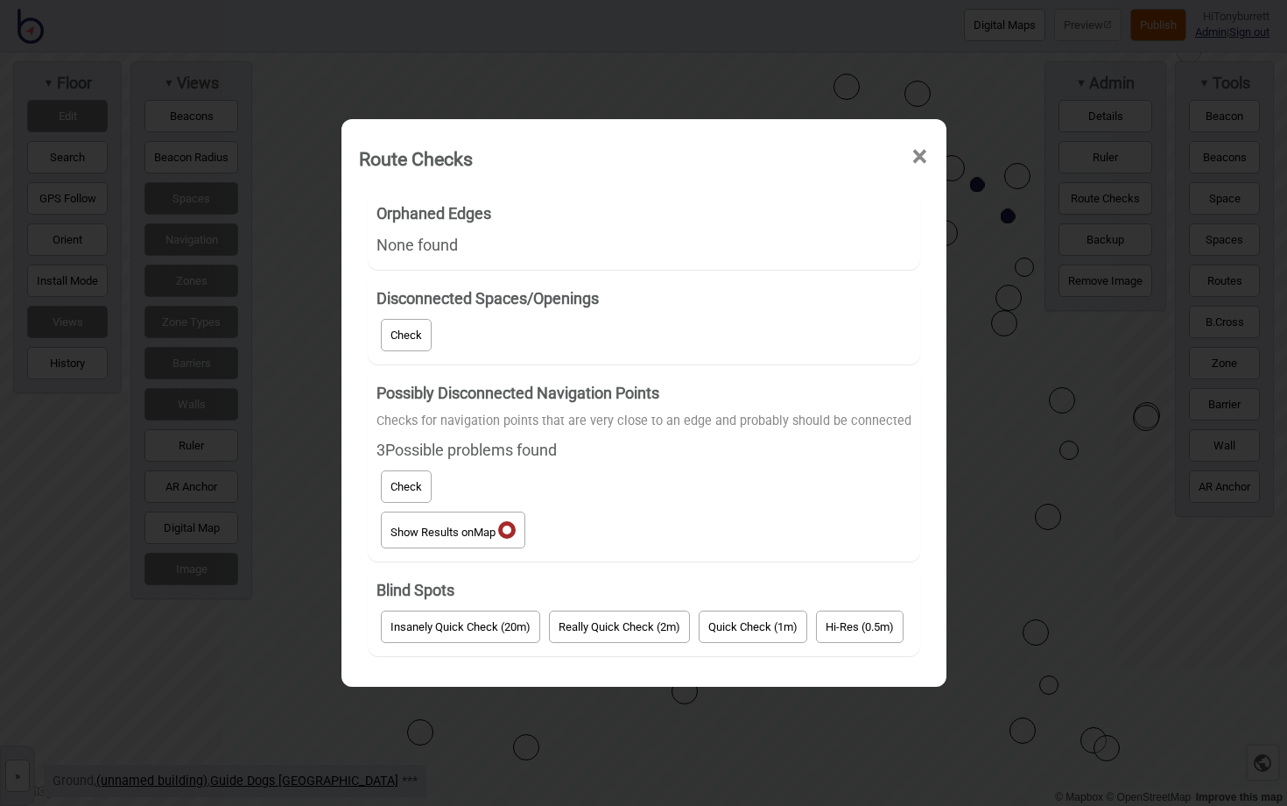
click at [474, 534] on button "Show Results on Map" at bounding box center [453, 529] width 144 height 37
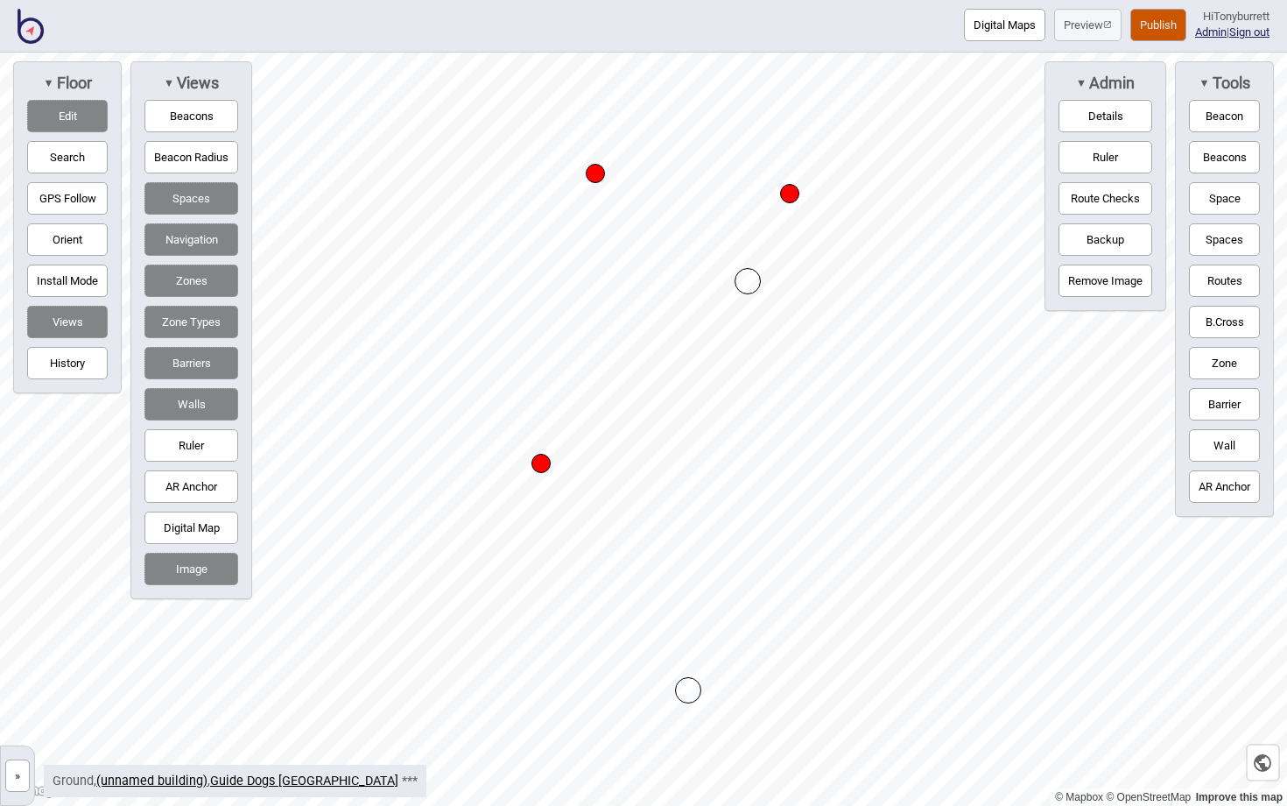
drag, startPoint x: 549, startPoint y: 460, endPoint x: 533, endPoint y: 460, distance: 15.8
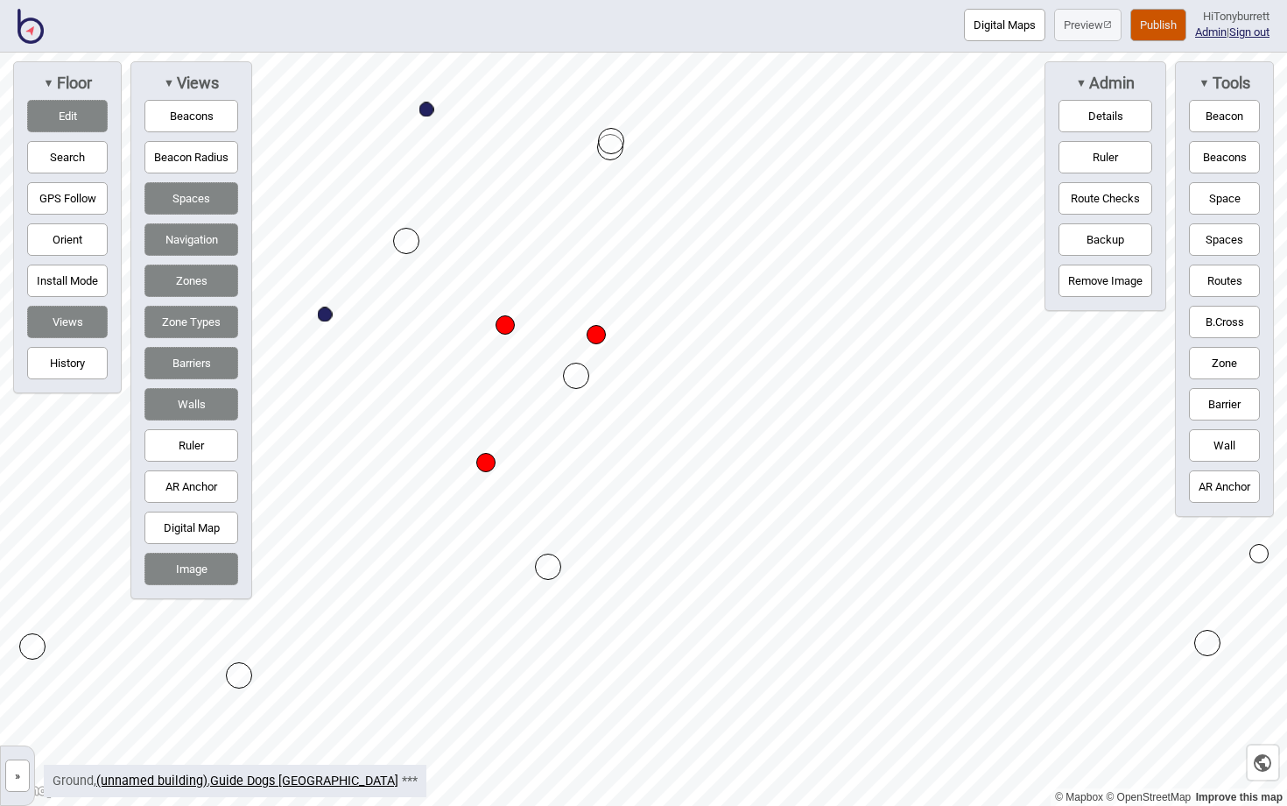
click at [1109, 190] on button "Route Checks" at bounding box center [1106, 198] width 94 height 32
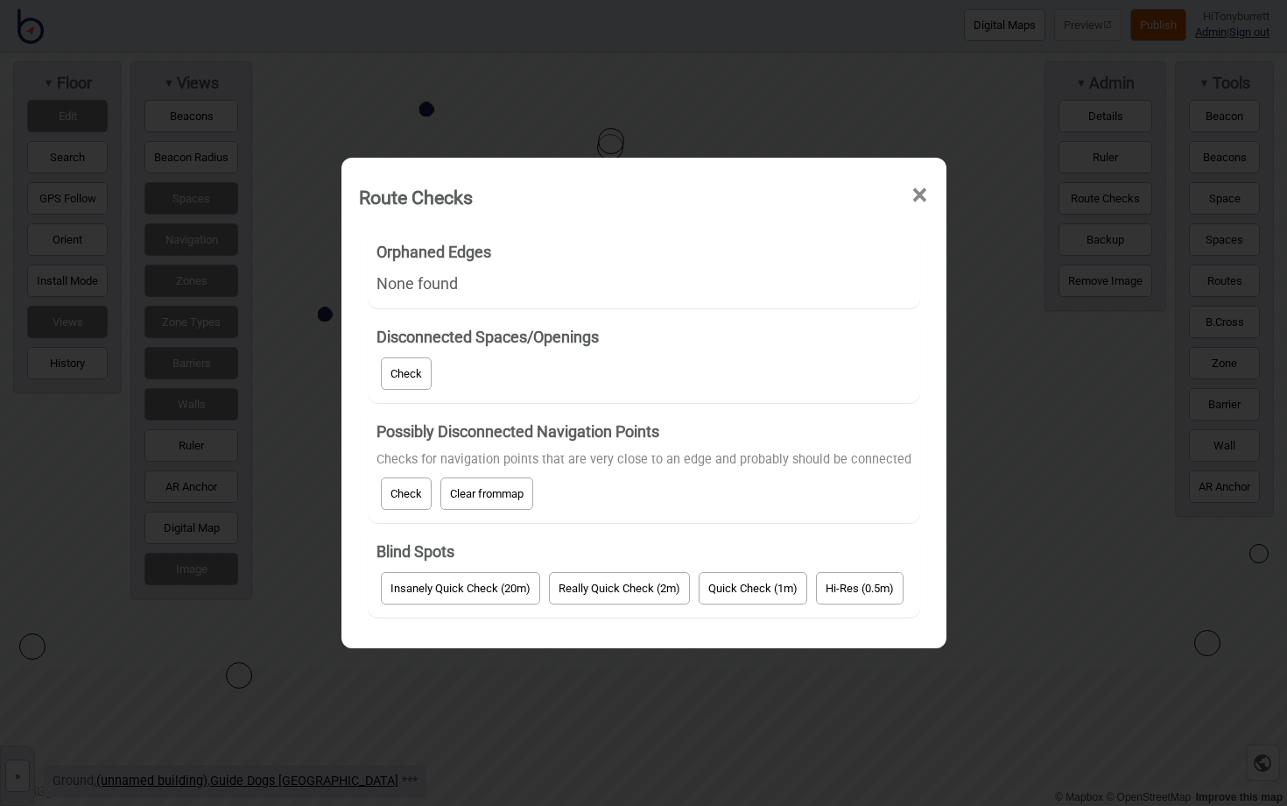
click at [762, 595] on button "Quick Check (1m)" at bounding box center [753, 588] width 109 height 32
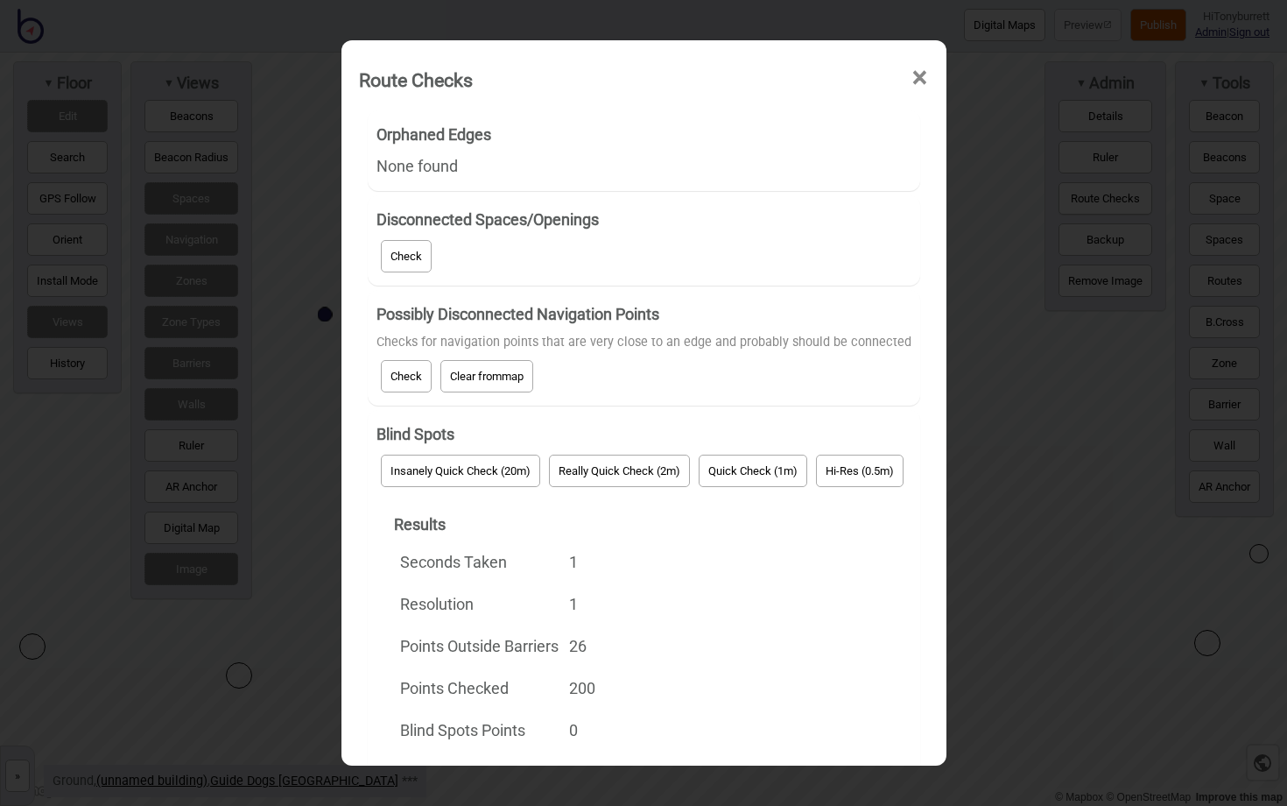
click at [917, 74] on span "×" at bounding box center [920, 78] width 18 height 58
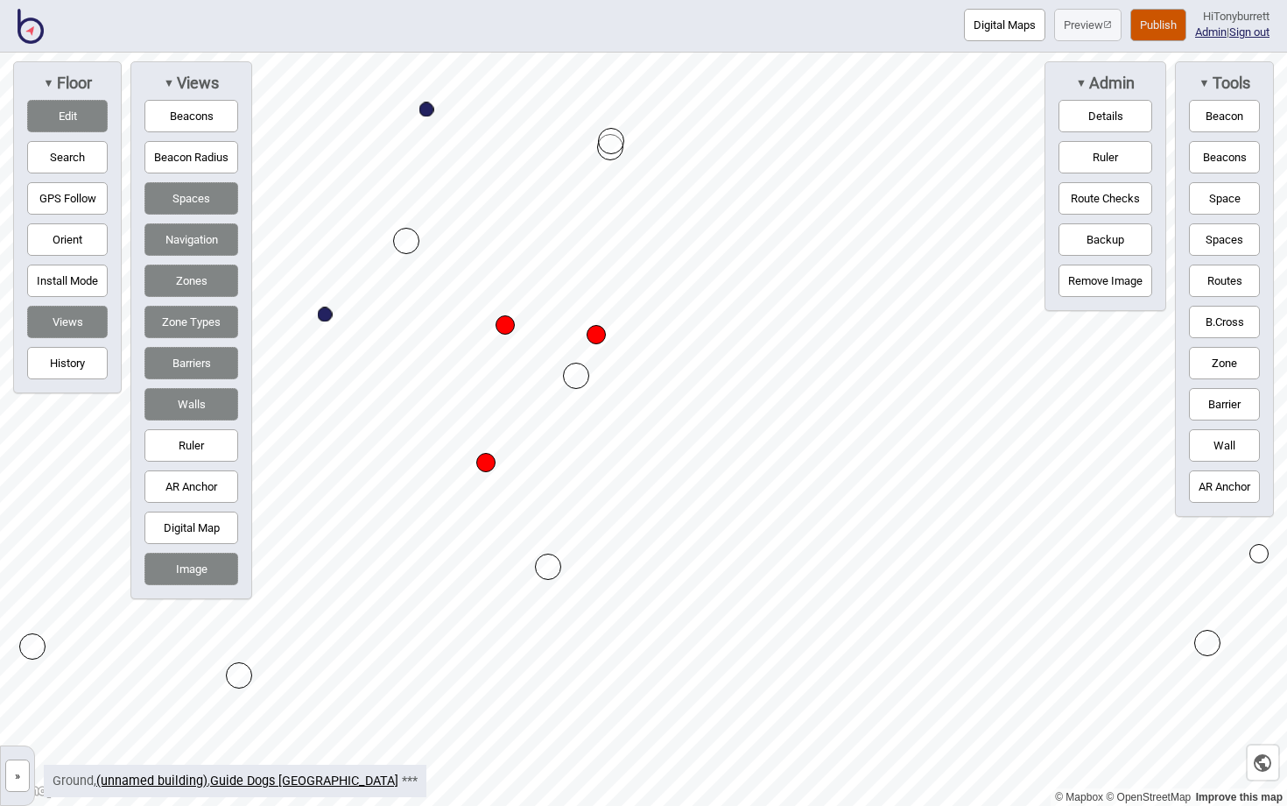
click at [1149, 24] on button "Publish" at bounding box center [1158, 25] width 56 height 32
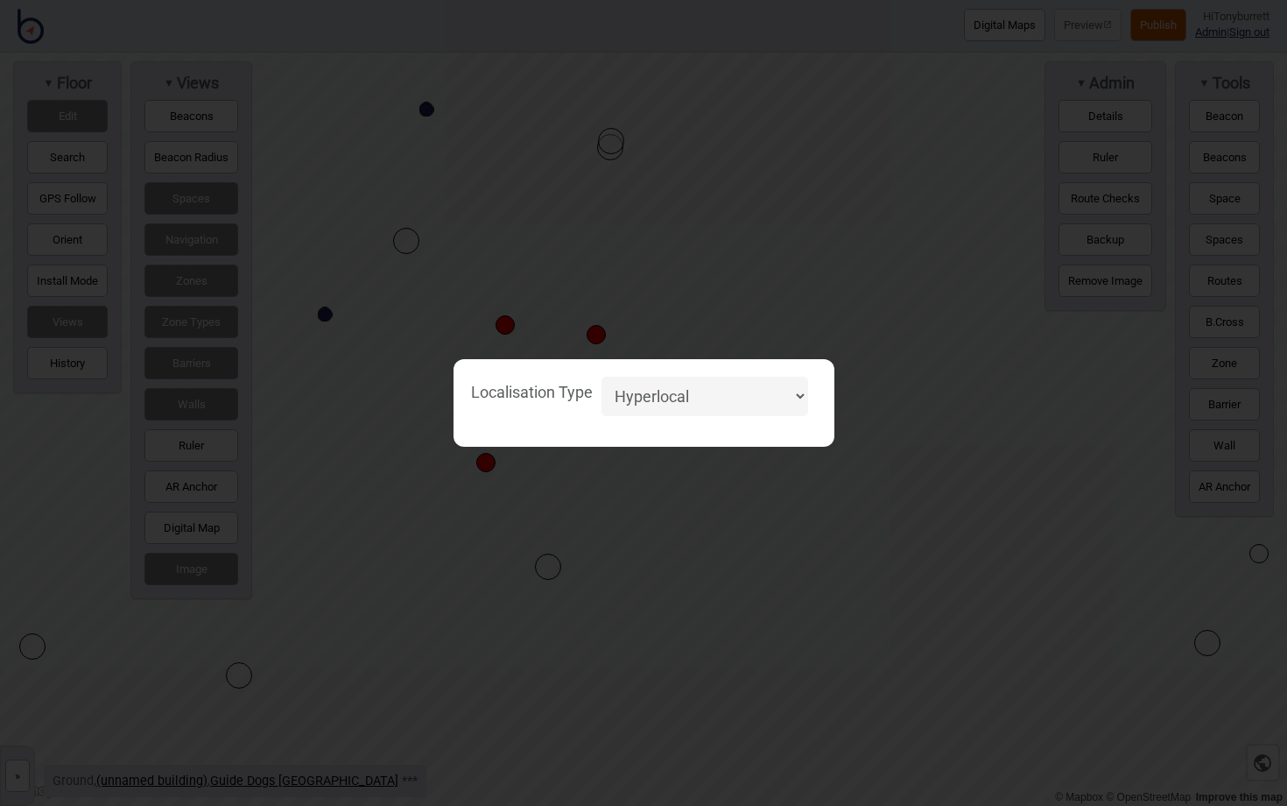
select select "Unspecified"
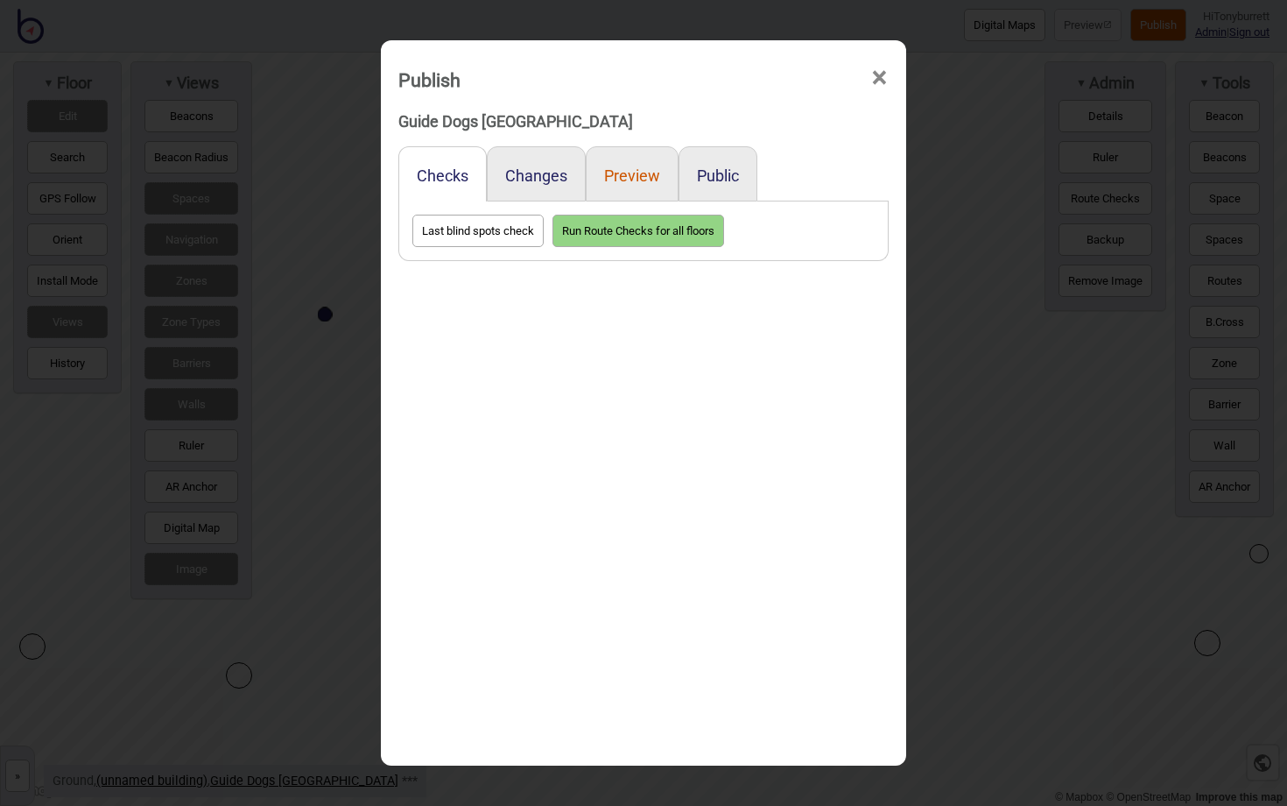
click at [633, 173] on button "Preview" at bounding box center [632, 175] width 56 height 18
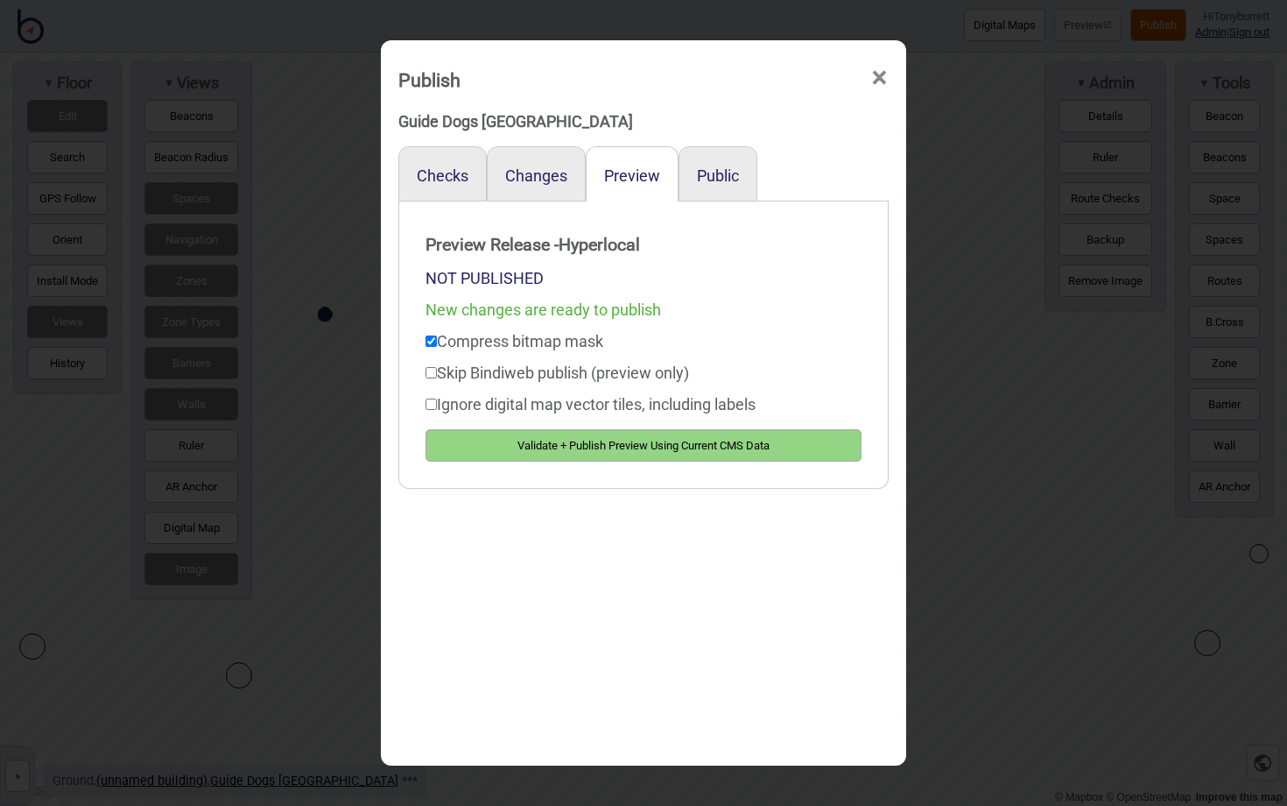
click at [562, 442] on button "Validate + Publish Preview Using Current CMS Data" at bounding box center [644, 445] width 436 height 32
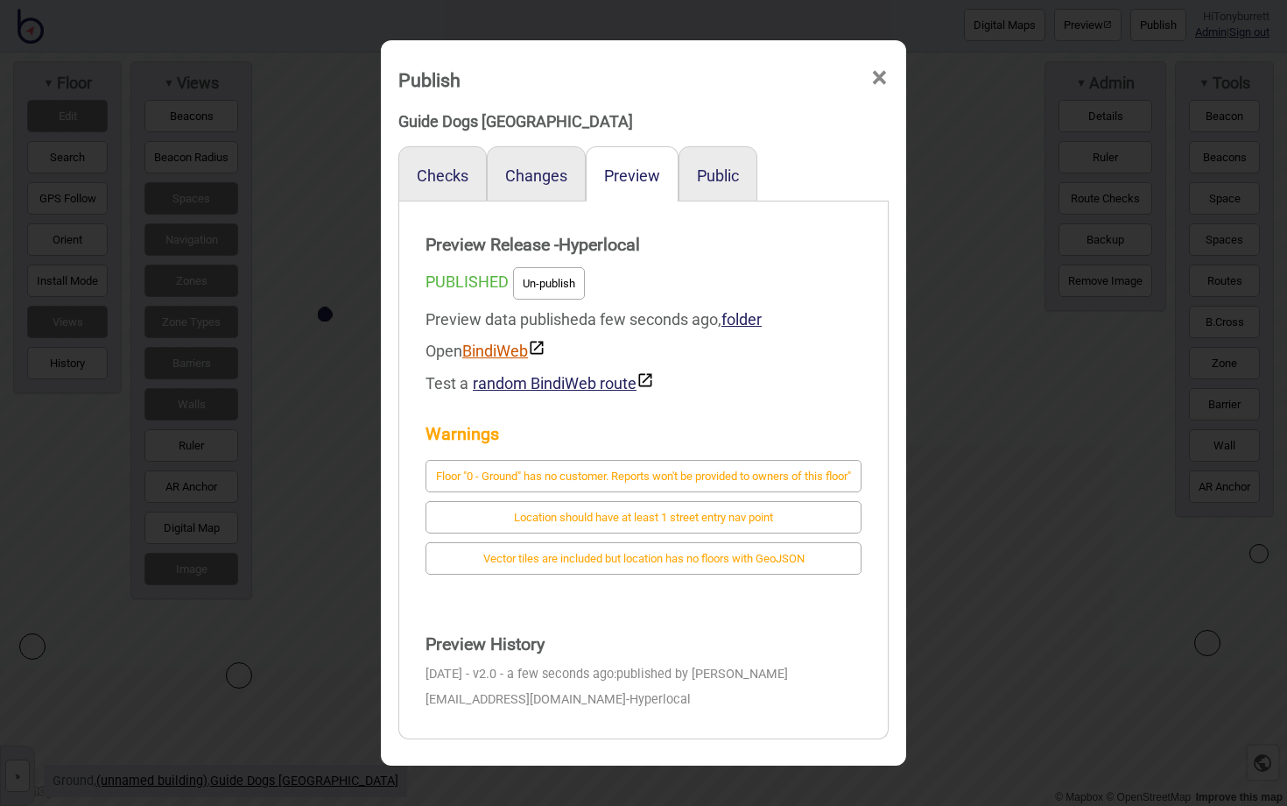
click at [482, 358] on link "BindiWeb" at bounding box center [503, 351] width 83 height 18
click at [877, 74] on span "×" at bounding box center [879, 78] width 18 height 58
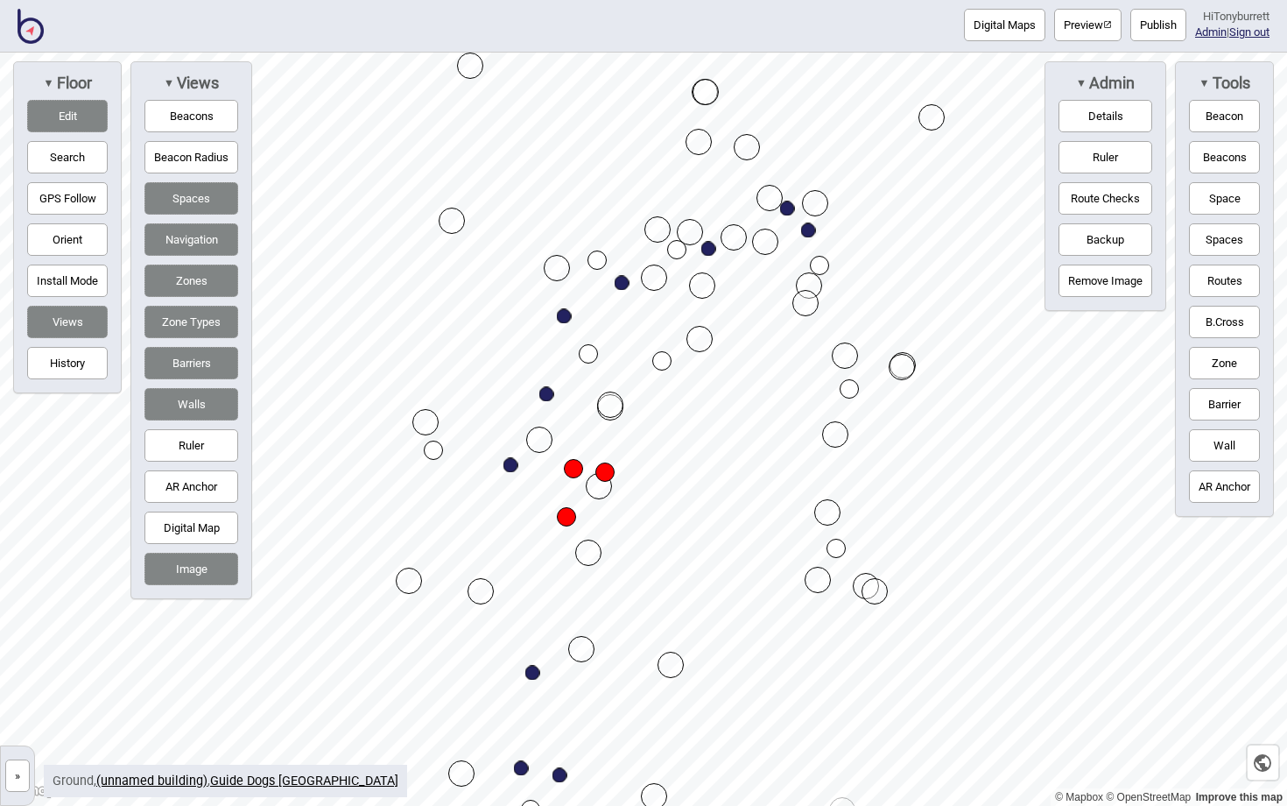
click at [80, 119] on button "Edit" at bounding box center [67, 116] width 81 height 32
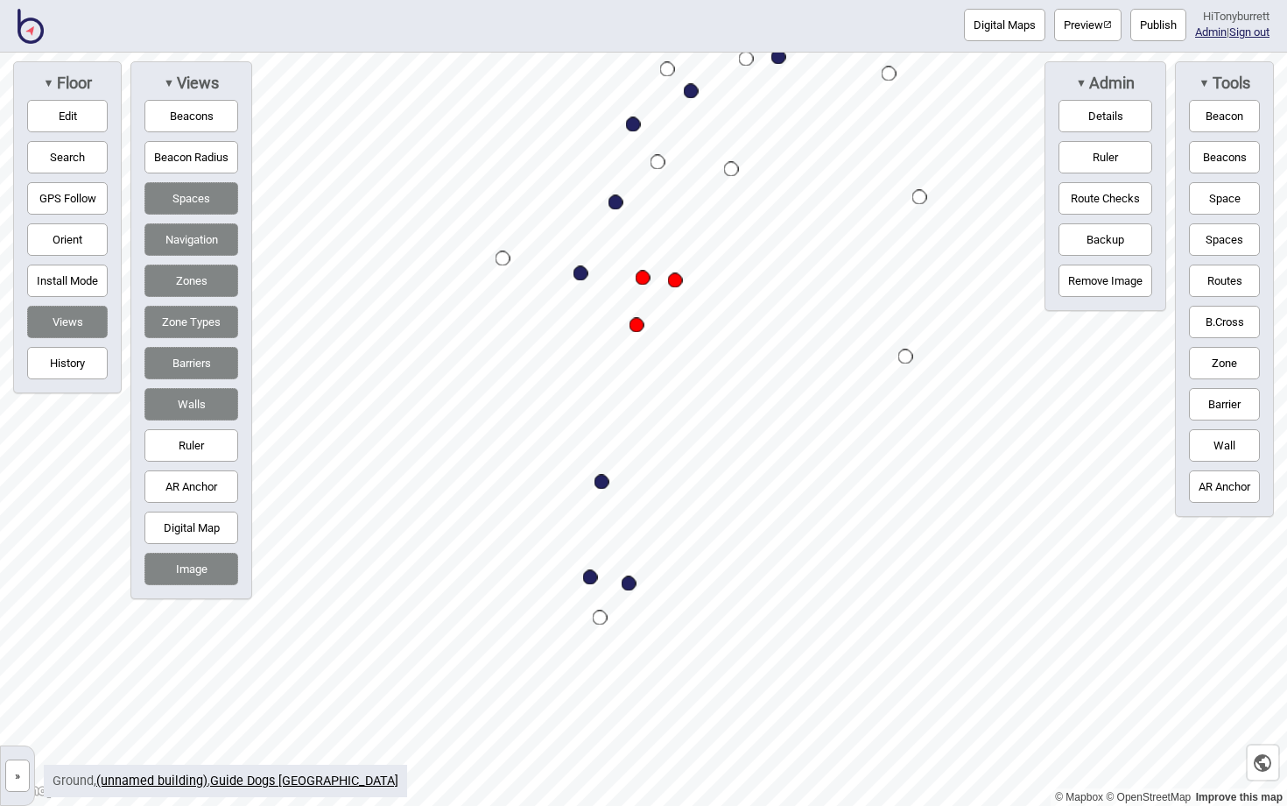
click at [184, 368] on button "Barriers" at bounding box center [191, 363] width 94 height 32
click at [201, 284] on button "Zones" at bounding box center [191, 280] width 94 height 32
click at [195, 246] on button "Navigation" at bounding box center [191, 239] width 94 height 32
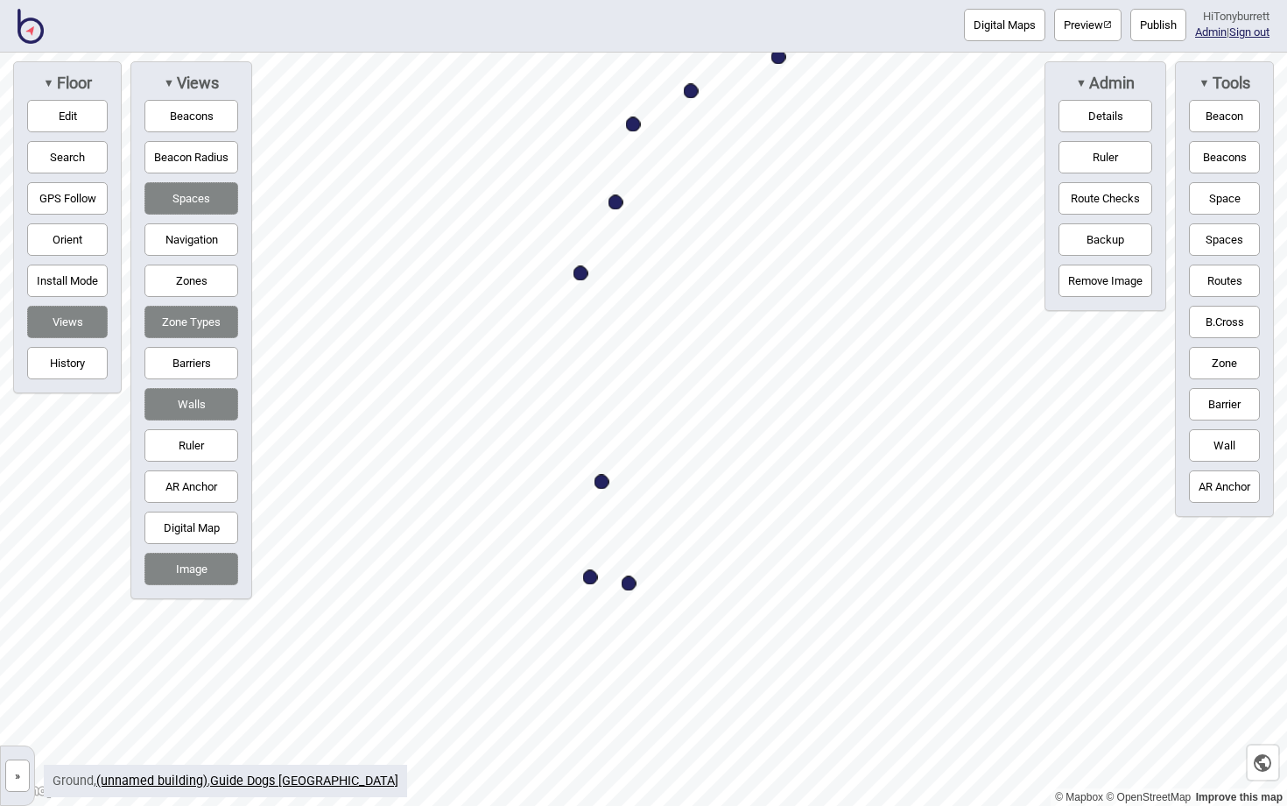
click at [179, 193] on button "Spaces" at bounding box center [191, 198] width 94 height 32
click at [179, 329] on button "Zone Types" at bounding box center [191, 322] width 94 height 32
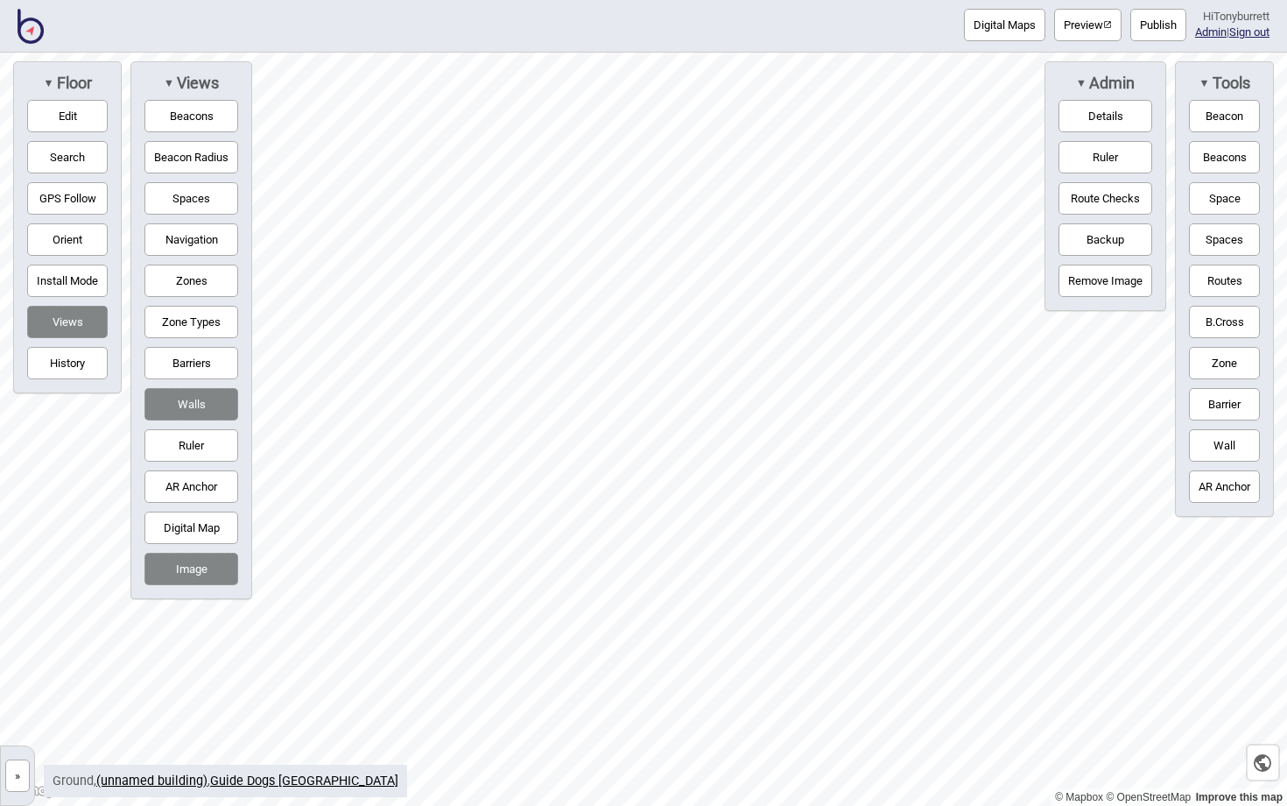
click at [1069, 146] on button "Ruler" at bounding box center [1106, 157] width 94 height 32
click at [192, 452] on button "Ruler" at bounding box center [191, 445] width 94 height 32
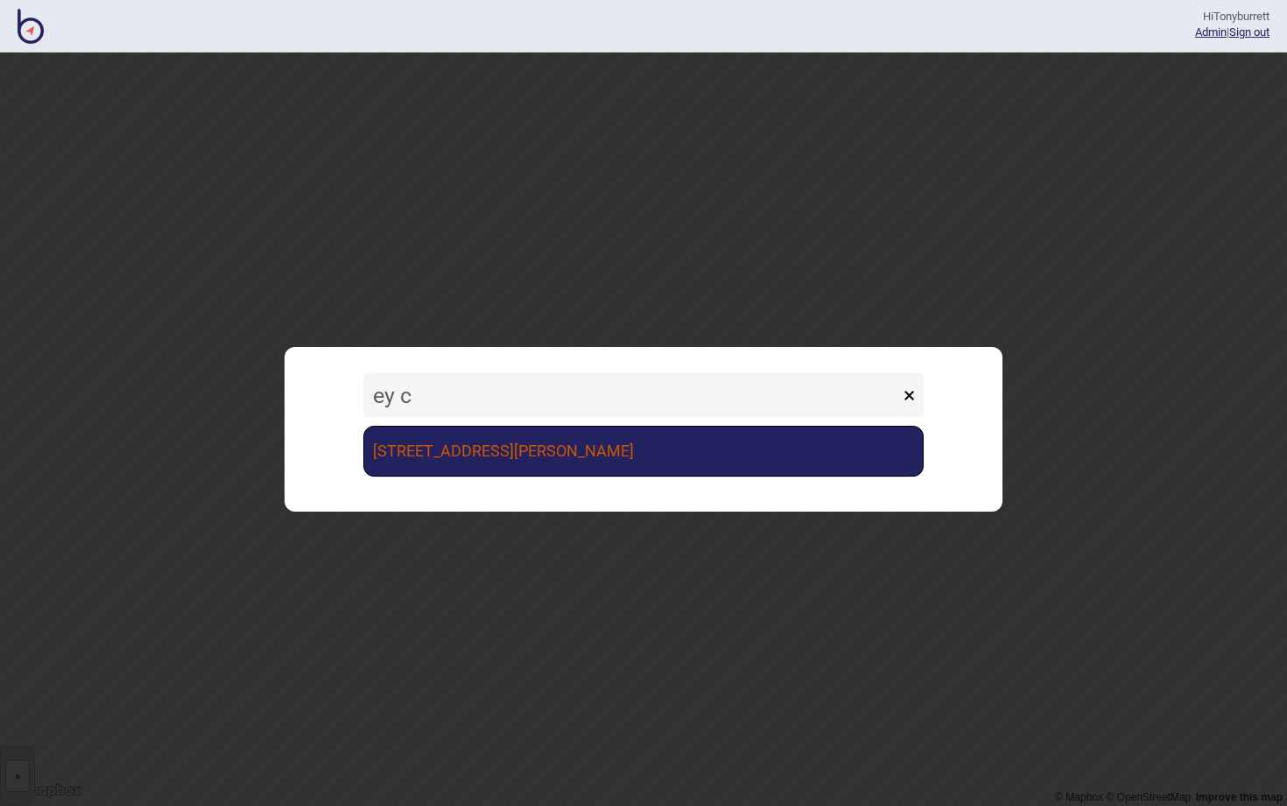
type input "ey c"
click at [447, 450] on link "[STREET_ADDRESS][PERSON_NAME]" at bounding box center [643, 451] width 560 height 51
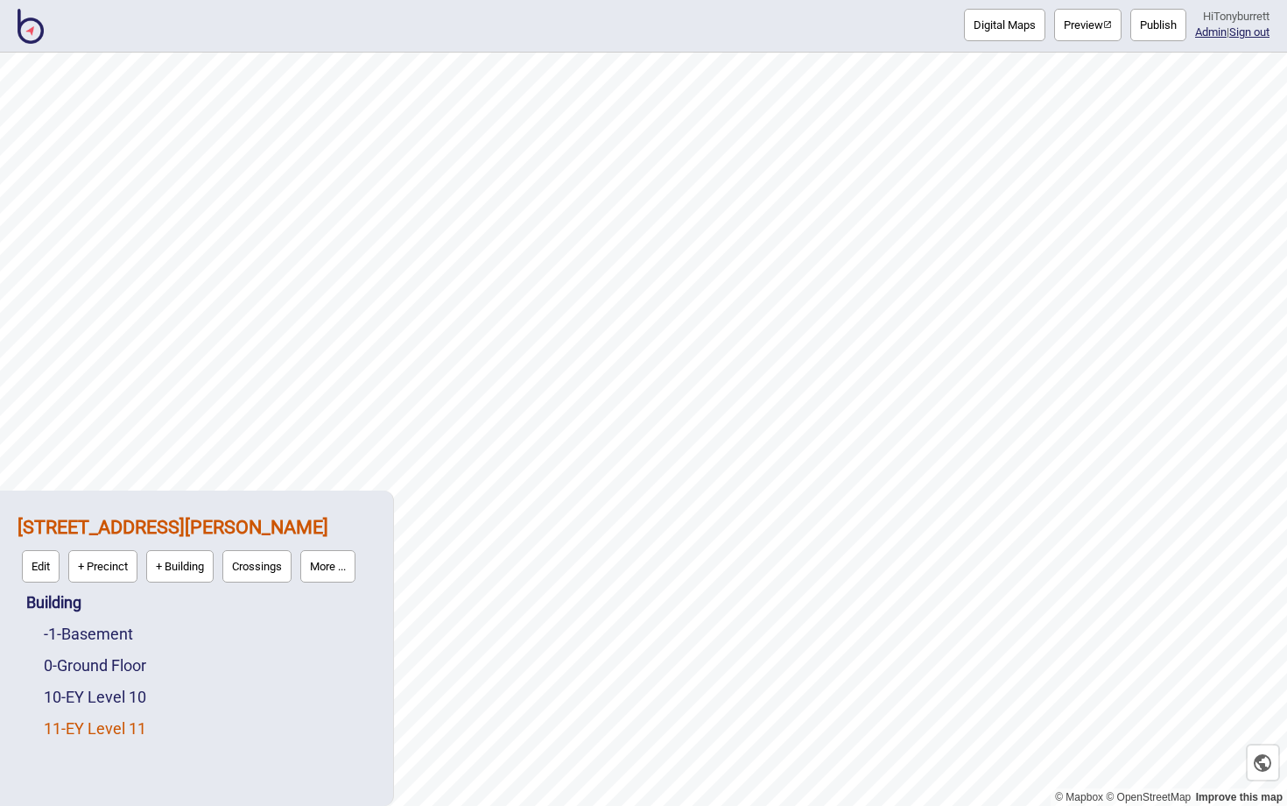
click at [99, 729] on link "11 - EY Level 11" at bounding box center [95, 728] width 102 height 18
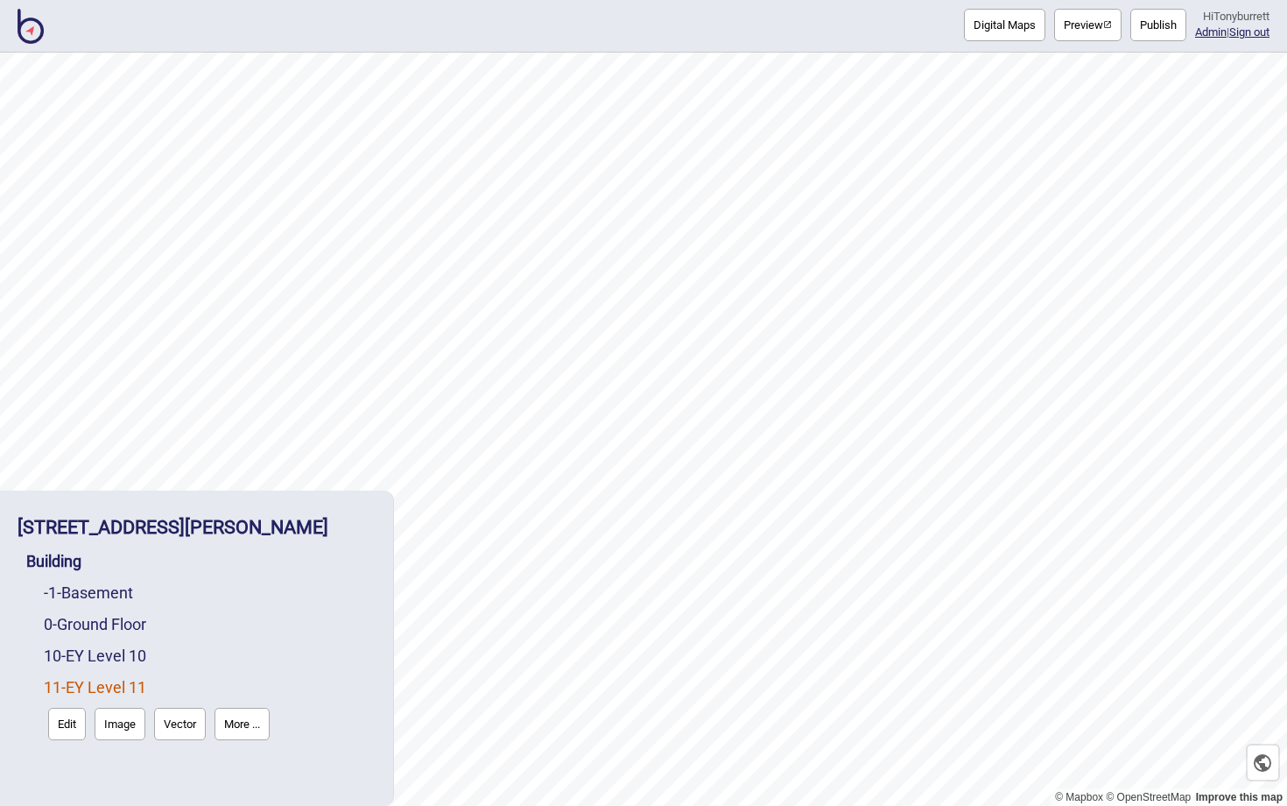
click at [78, 726] on button "Edit" at bounding box center [67, 724] width 38 height 32
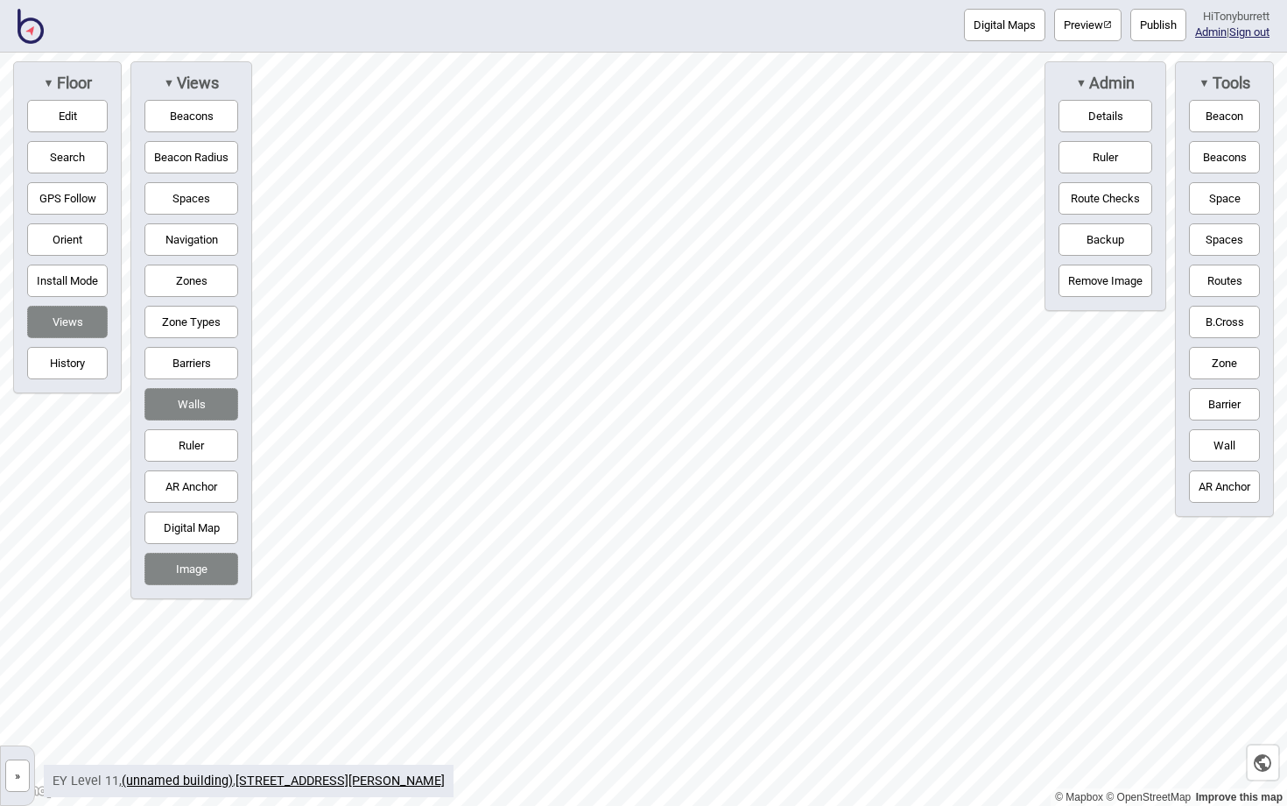
click at [19, 787] on button "»" at bounding box center [17, 775] width 25 height 32
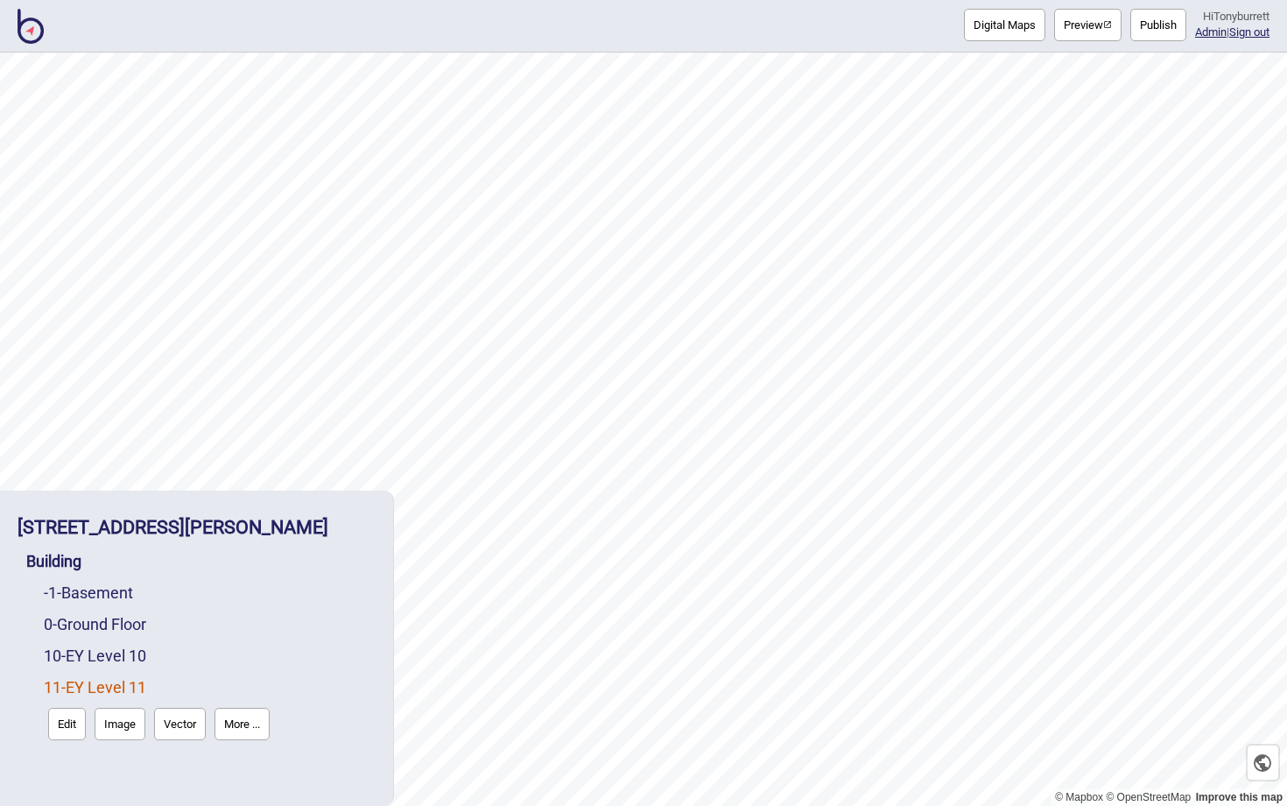
click at [249, 721] on button "More ..." at bounding box center [242, 724] width 55 height 32
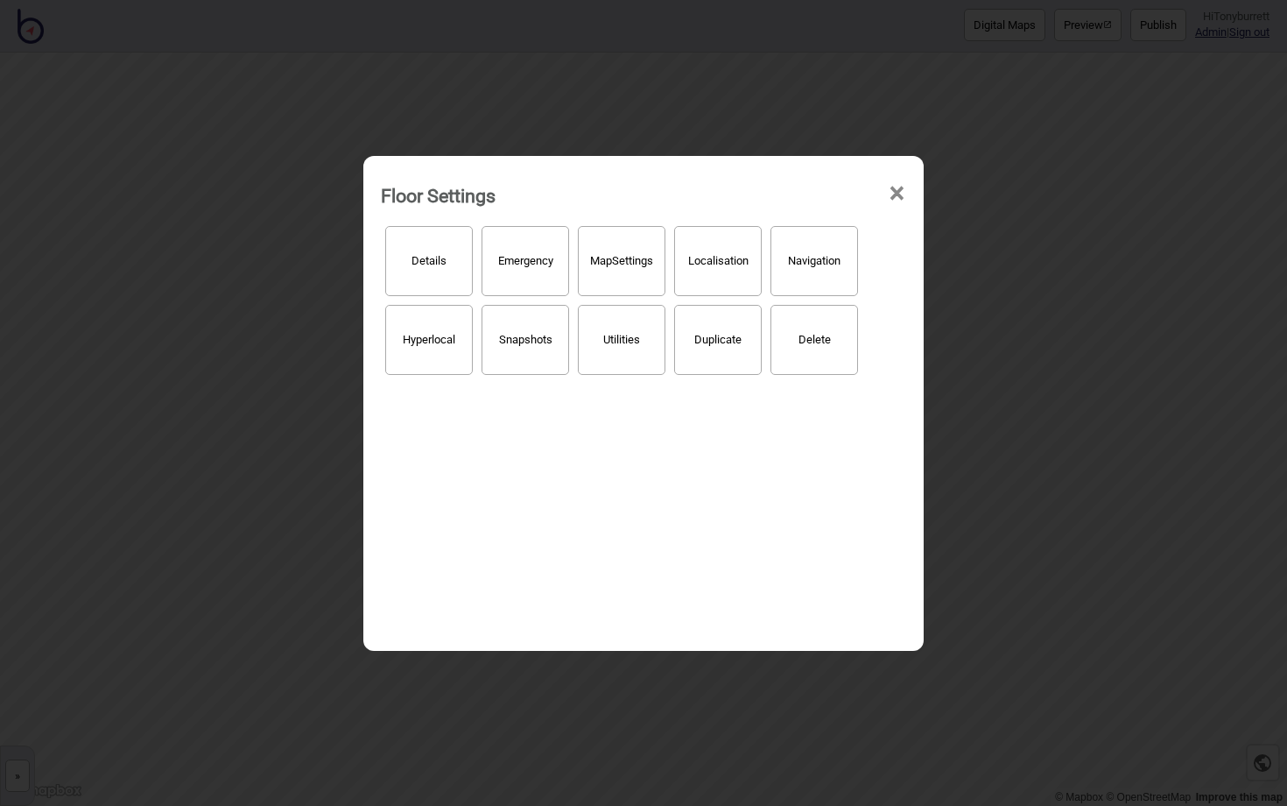
click at [437, 291] on button "Details" at bounding box center [429, 261] width 88 height 70
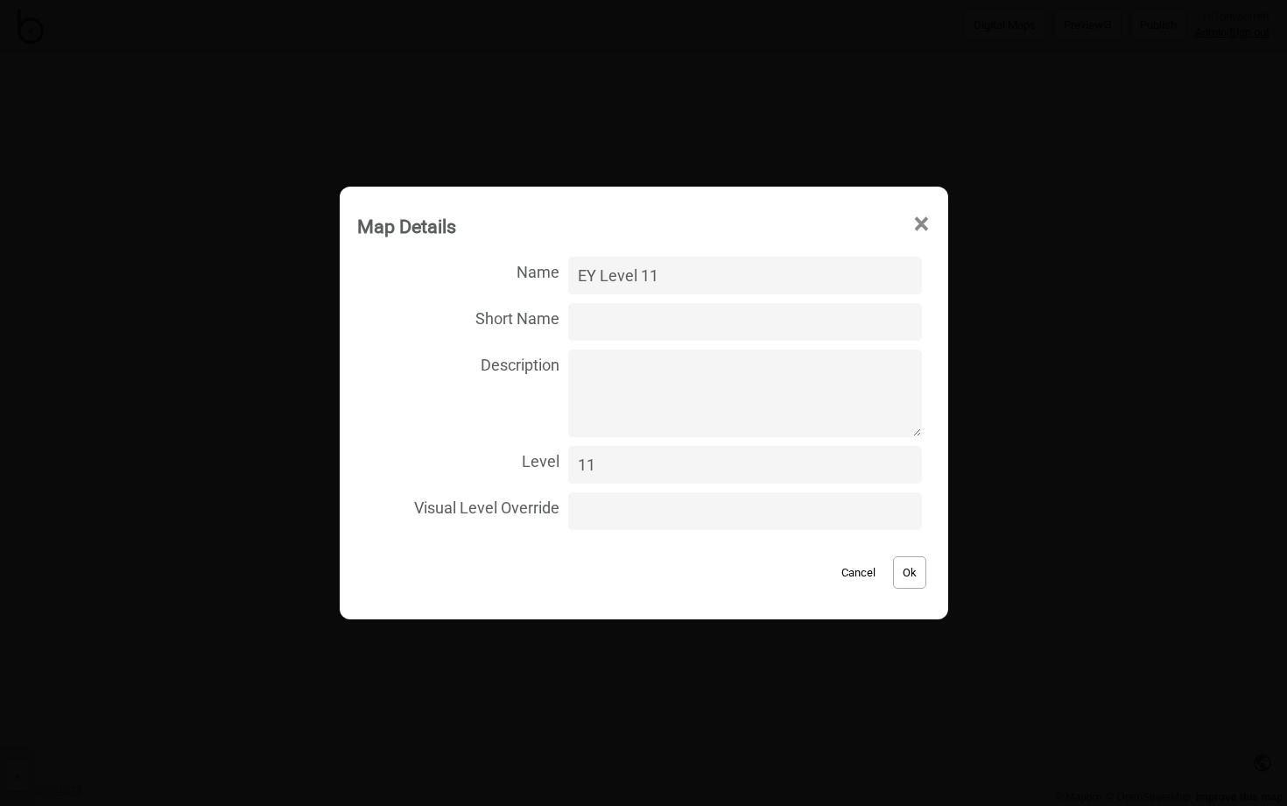
click at [833, 575] on button "Cancel" at bounding box center [859, 572] width 52 height 32
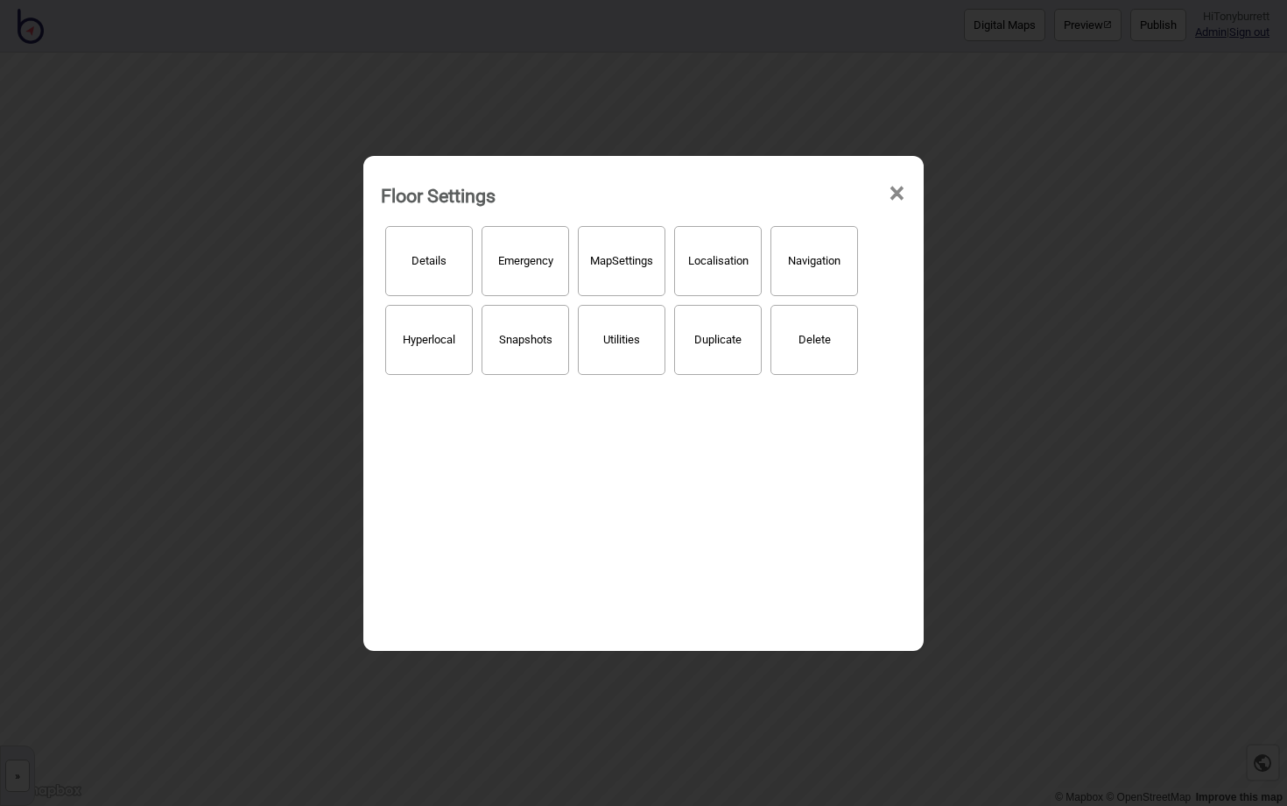
click at [435, 360] on button "Hyperlocal" at bounding box center [429, 340] width 88 height 70
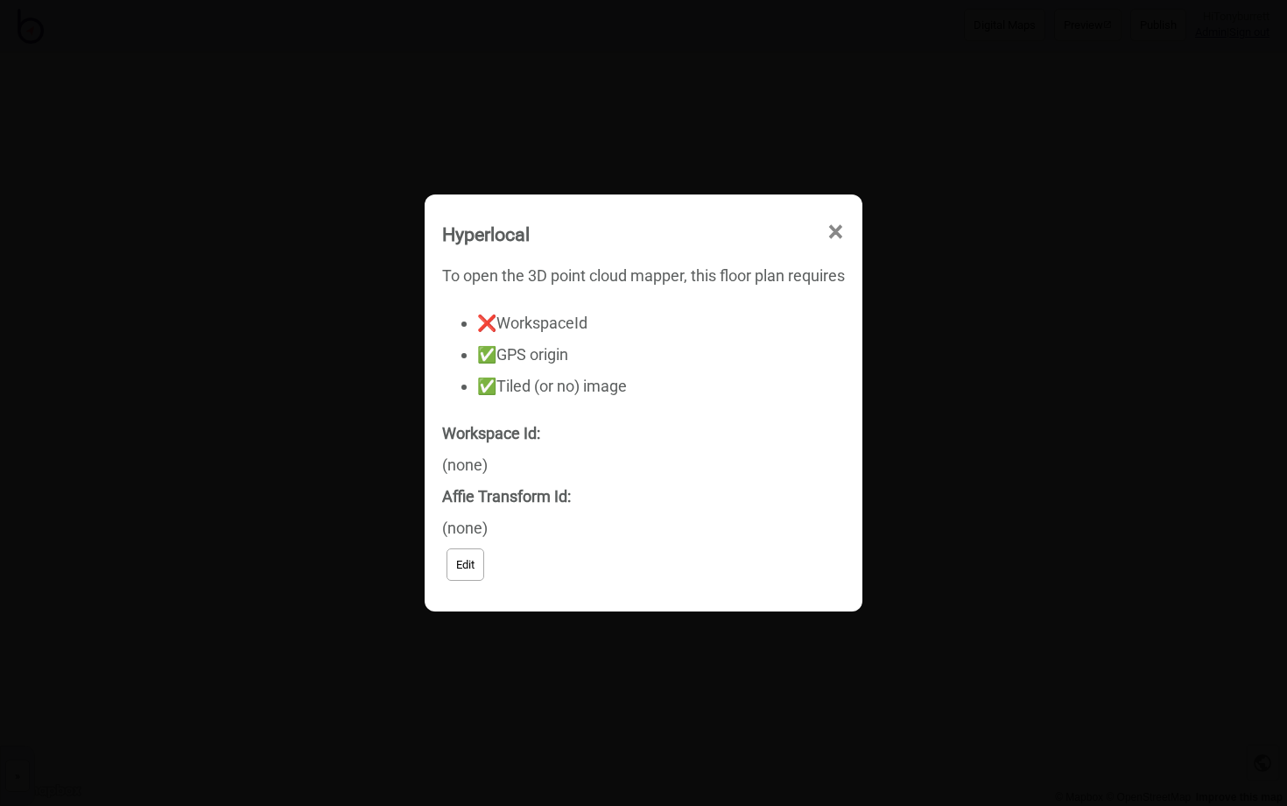
click at [465, 554] on button "Edit" at bounding box center [466, 564] width 38 height 32
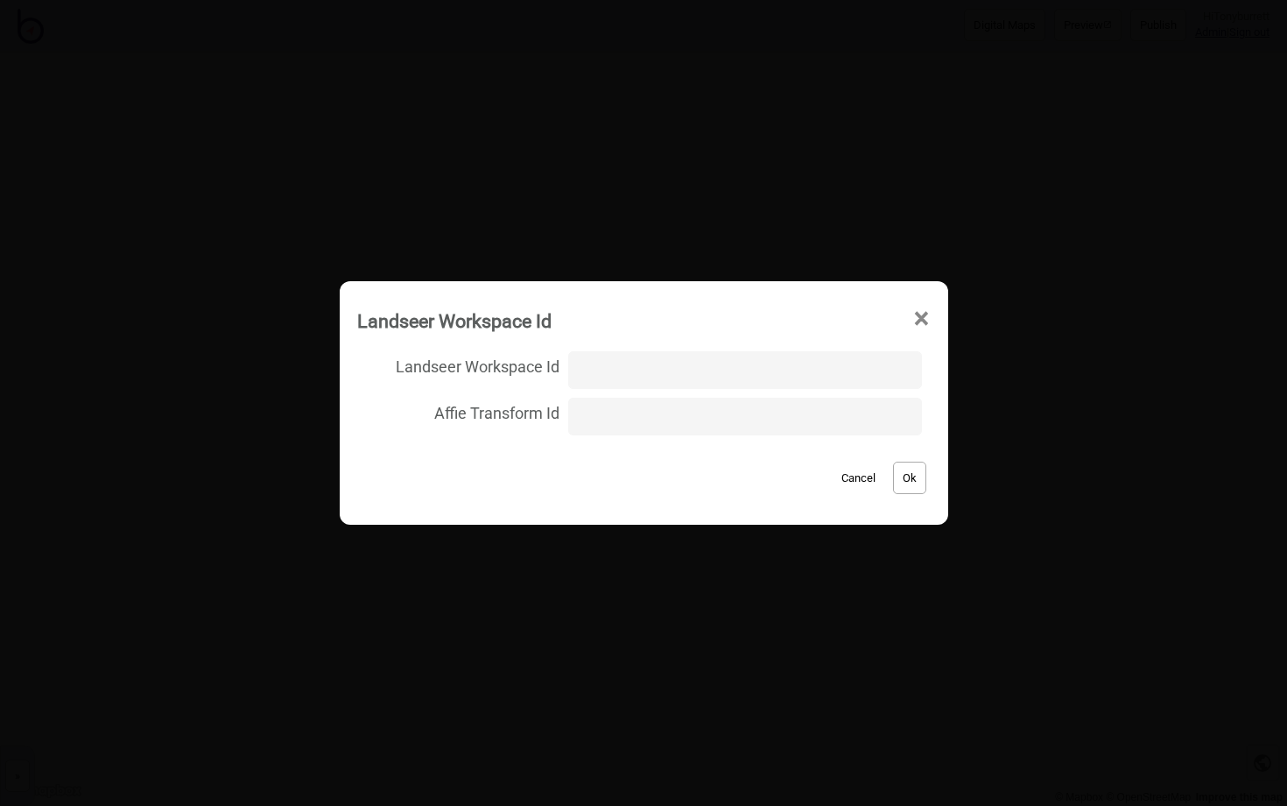
click at [591, 366] on input "Landseer Workspace Id" at bounding box center [744, 370] width 353 height 38
type input "EY_Canberra/Level_11/b600c8b7dc18eb3a00a4230b43e38093"
click at [902, 483] on button "Ok" at bounding box center [909, 477] width 33 height 32
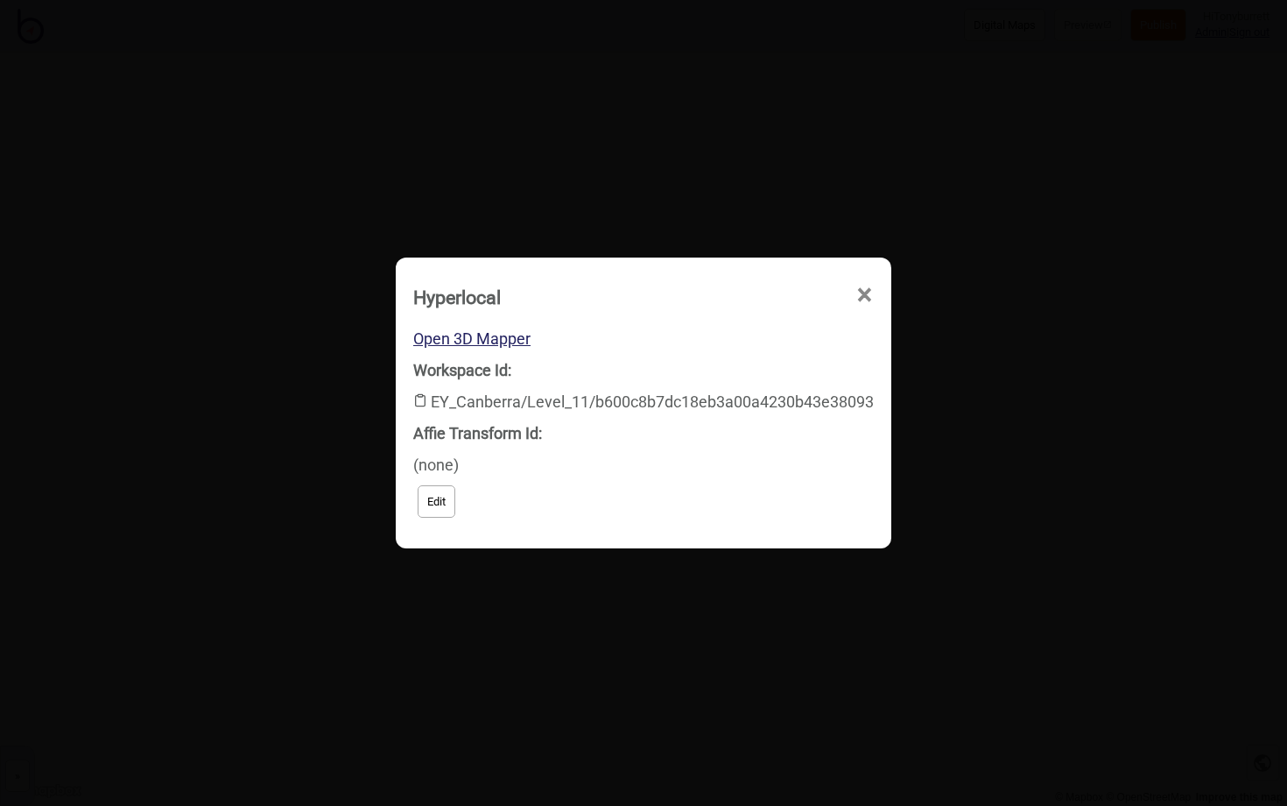
click at [585, 489] on div "Edit" at bounding box center [643, 501] width 461 height 41
click at [1243, 90] on div "Hyperlocal × Open 3D Mapper Workspace Id: EY_Canberra/Level_11/b600c8b7dc18eb3a…" at bounding box center [643, 403] width 1287 height 806
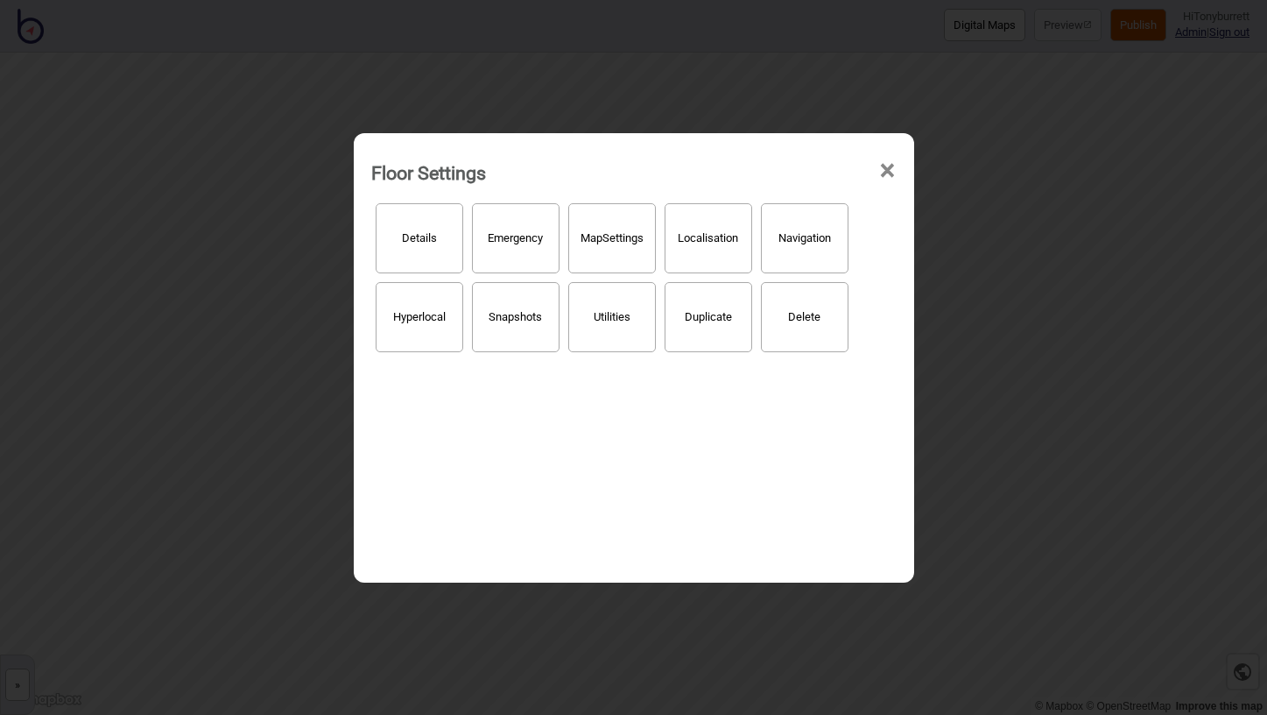
click at [420, 299] on button "Hyperlocal" at bounding box center [420, 317] width 88 height 70
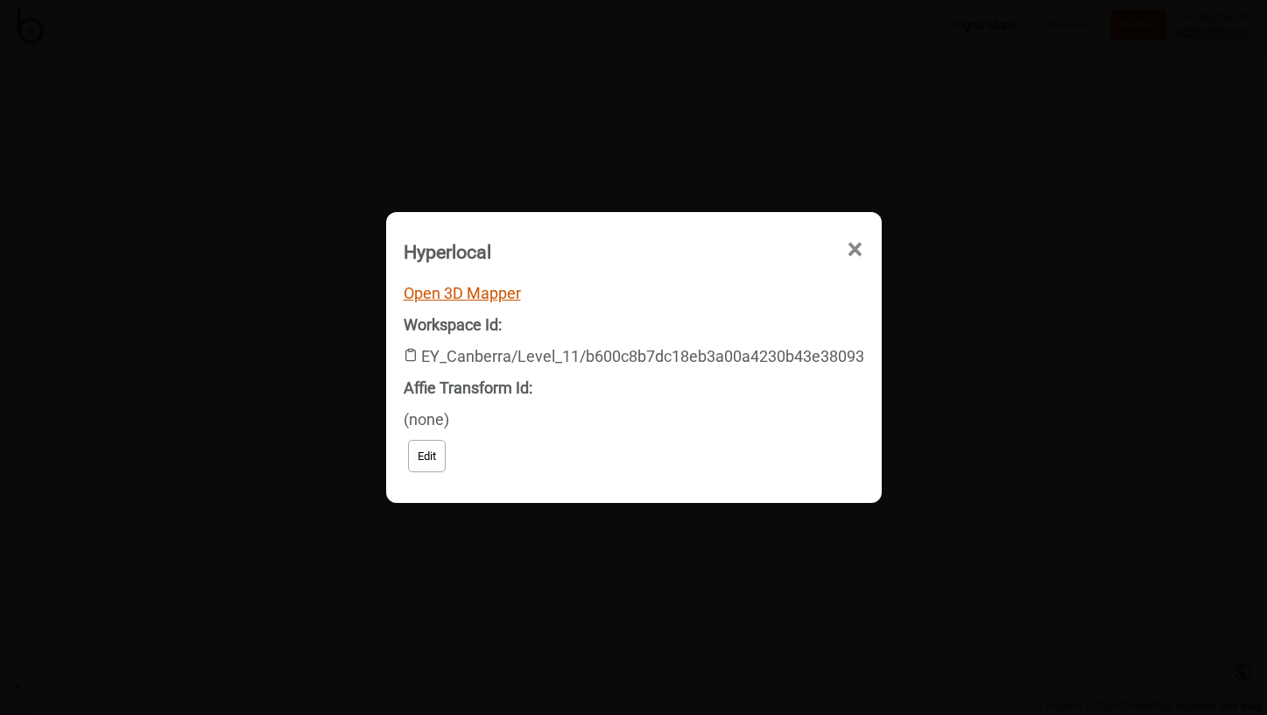
click at [482, 296] on link "Open 3D Mapper" at bounding box center [462, 293] width 117 height 18
click at [853, 247] on span "×" at bounding box center [855, 250] width 18 height 58
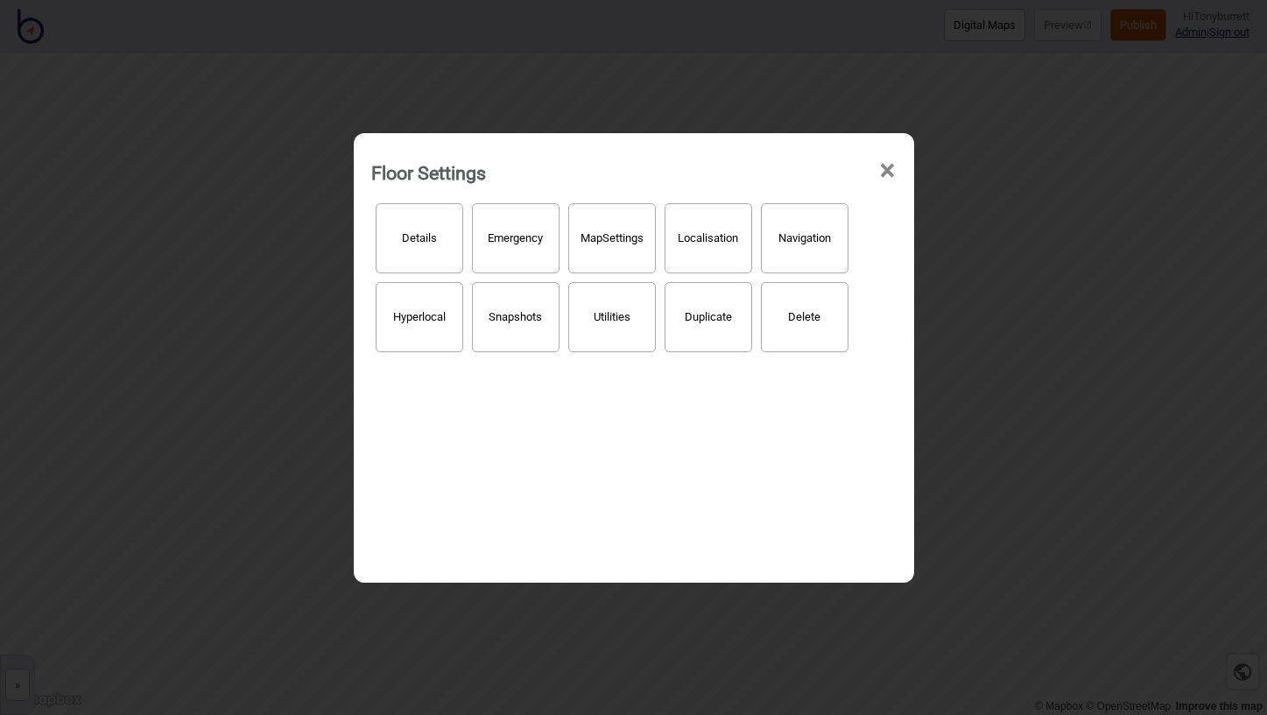
click at [888, 155] on span "×" at bounding box center [887, 171] width 18 height 58
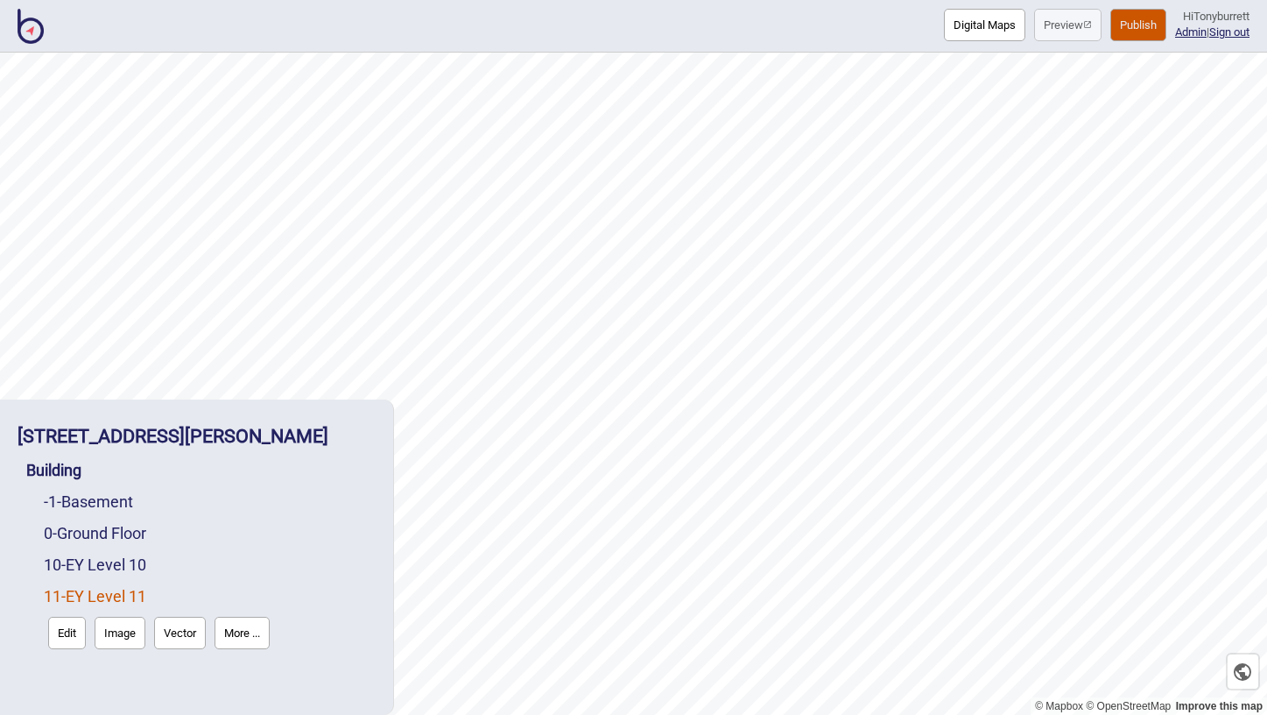
click at [76, 634] on button "Edit" at bounding box center [67, 632] width 38 height 32
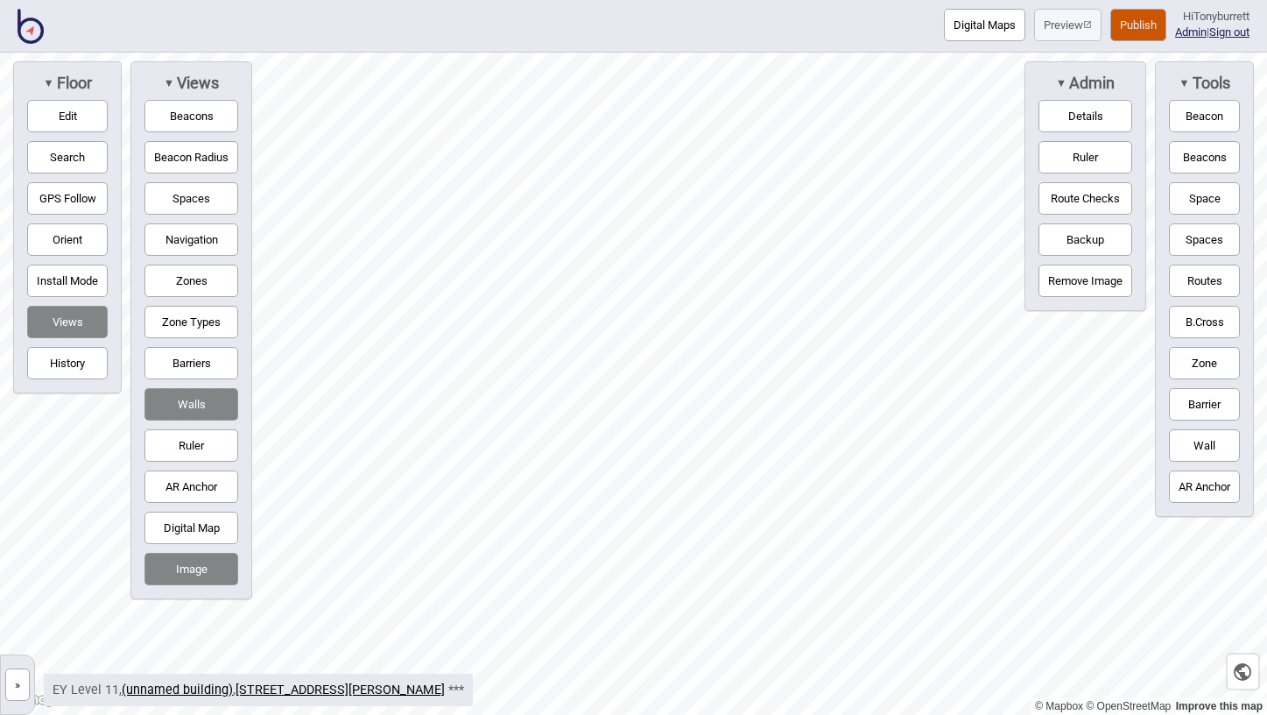
click at [187, 361] on button "Barriers" at bounding box center [191, 363] width 94 height 32
click at [204, 366] on button "Barriers" at bounding box center [191, 363] width 94 height 32
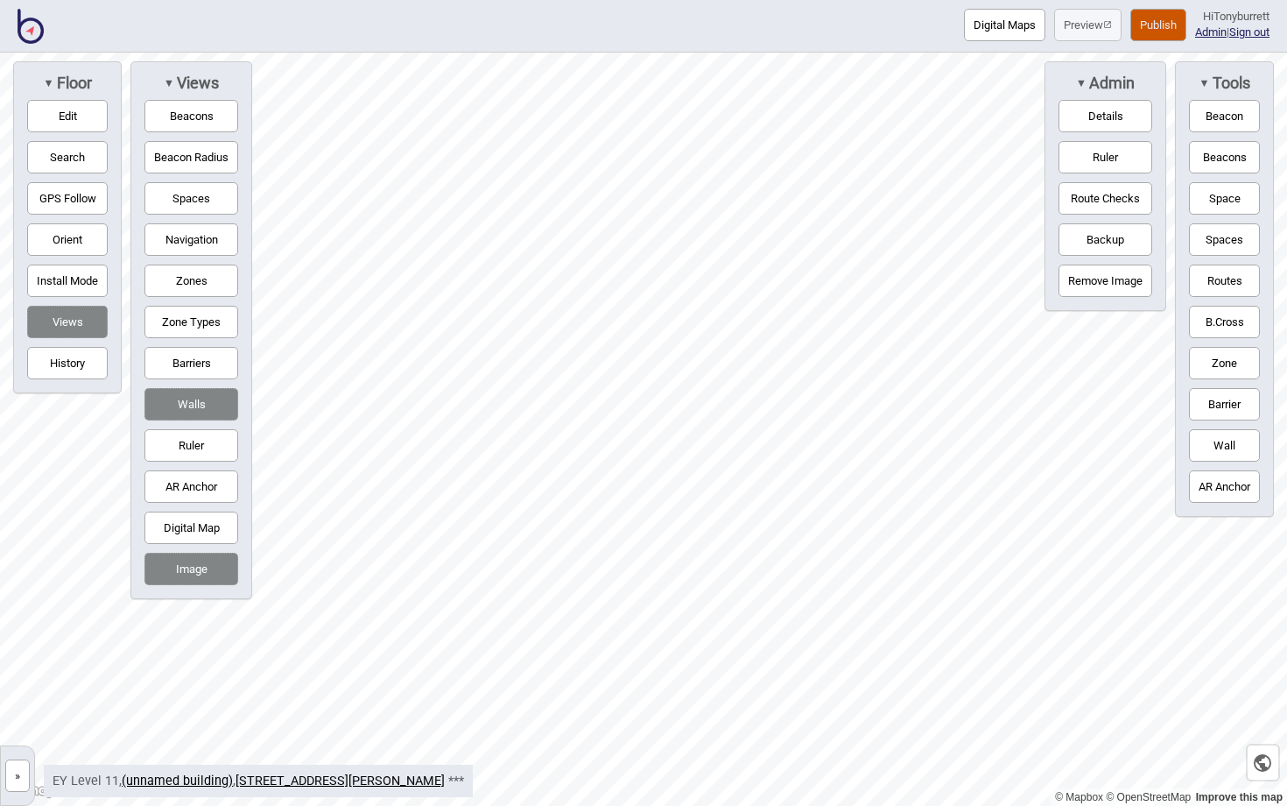
click at [27, 772] on button "»" at bounding box center [17, 775] width 25 height 32
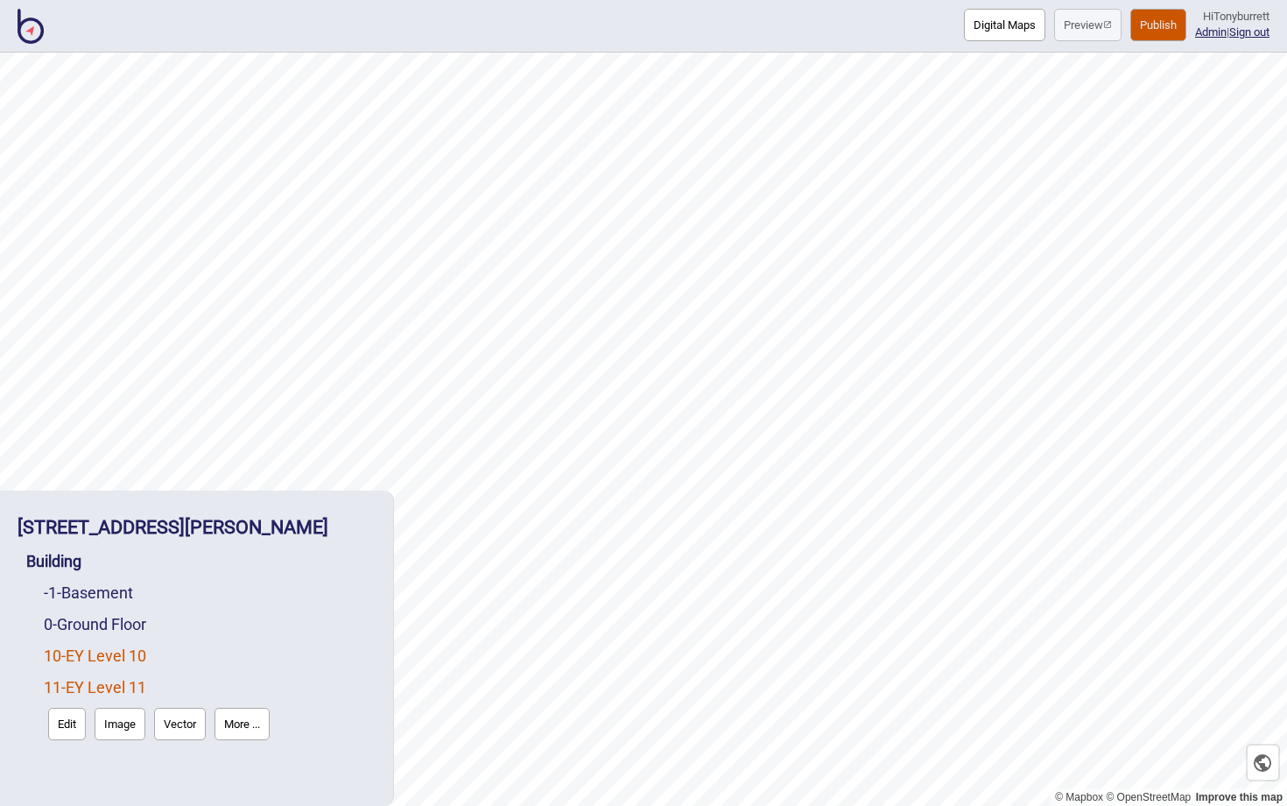
click at [109, 661] on link "10 - EY Level 10" at bounding box center [95, 655] width 102 height 18
